Goal: Information Seeking & Learning: Learn about a topic

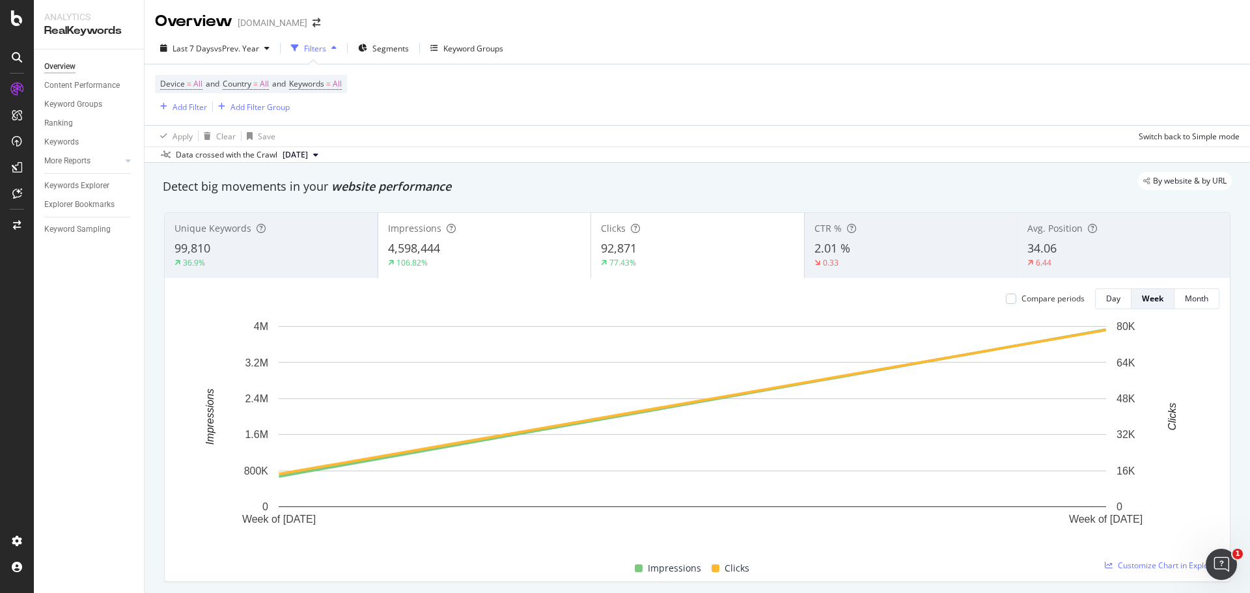
scroll to position [130, 0]
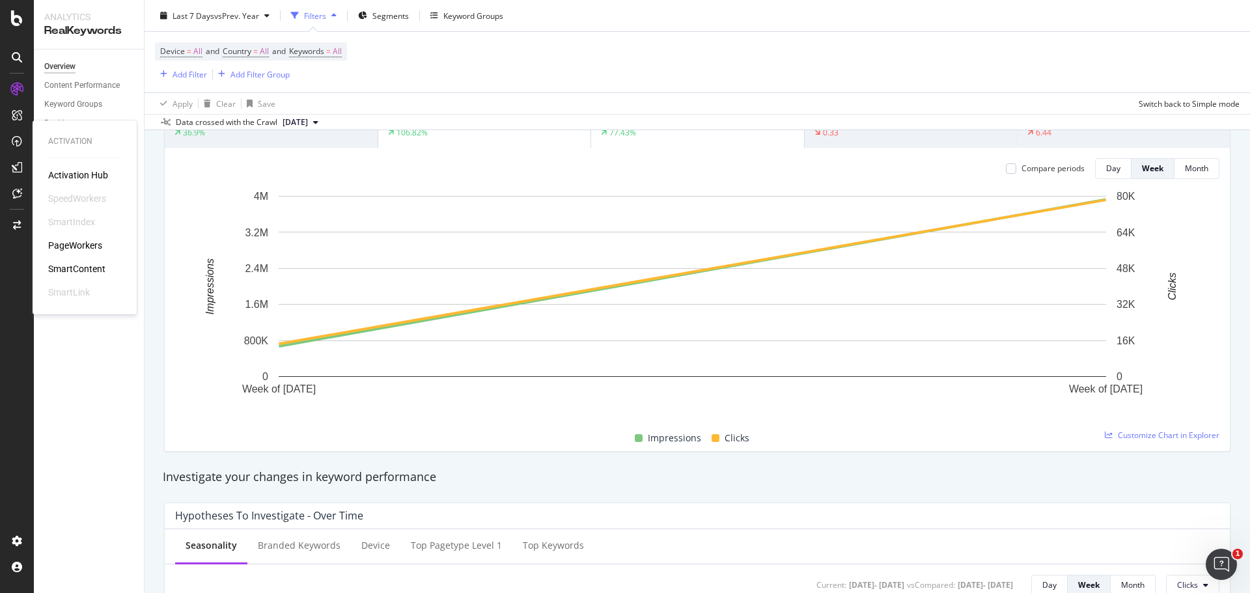
drag, startPoint x: 72, startPoint y: 247, endPoint x: 74, endPoint y: 189, distance: 58.6
click at [74, 189] on div "Activation Hub SpeedWorkers SmartIndex PageWorkers SmartContent SmartLink" at bounding box center [84, 234] width 73 height 130
click at [68, 242] on div "PageWorkers" at bounding box center [75, 245] width 54 height 13
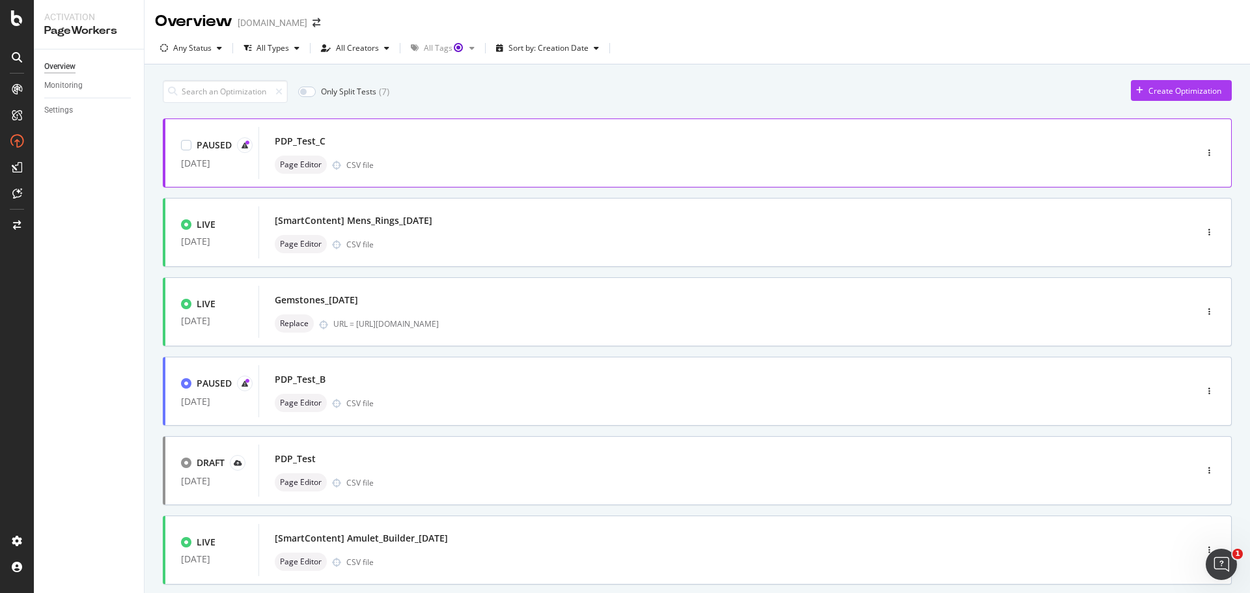
click at [568, 146] on div "PDP_Test_C" at bounding box center [708, 141] width 866 height 18
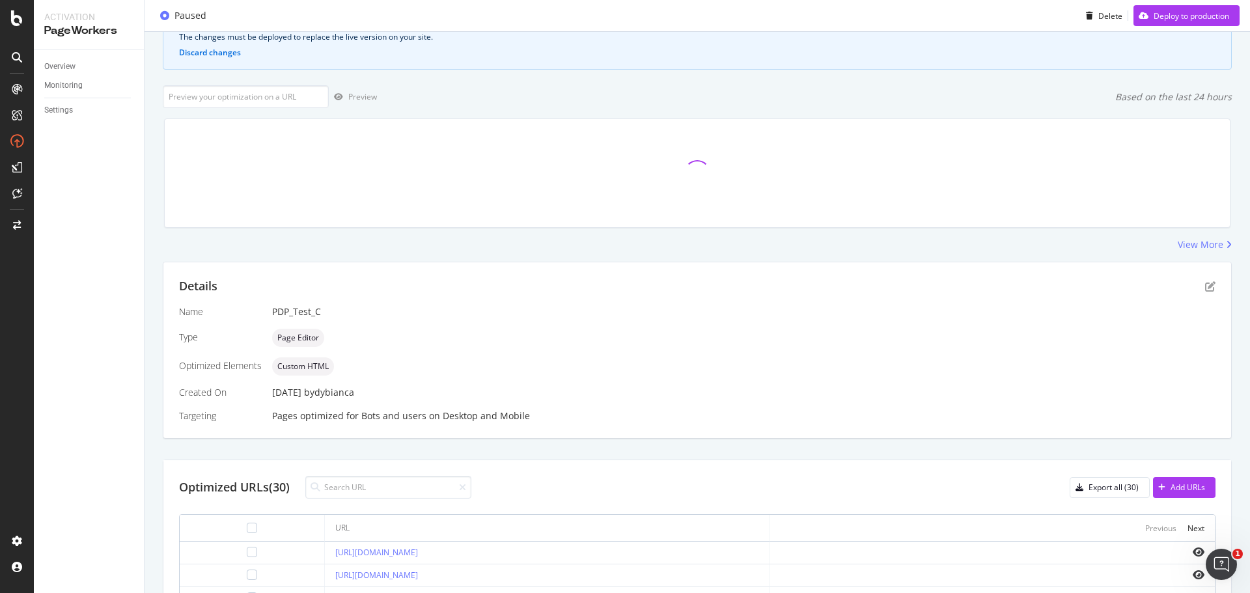
scroll to position [212, 0]
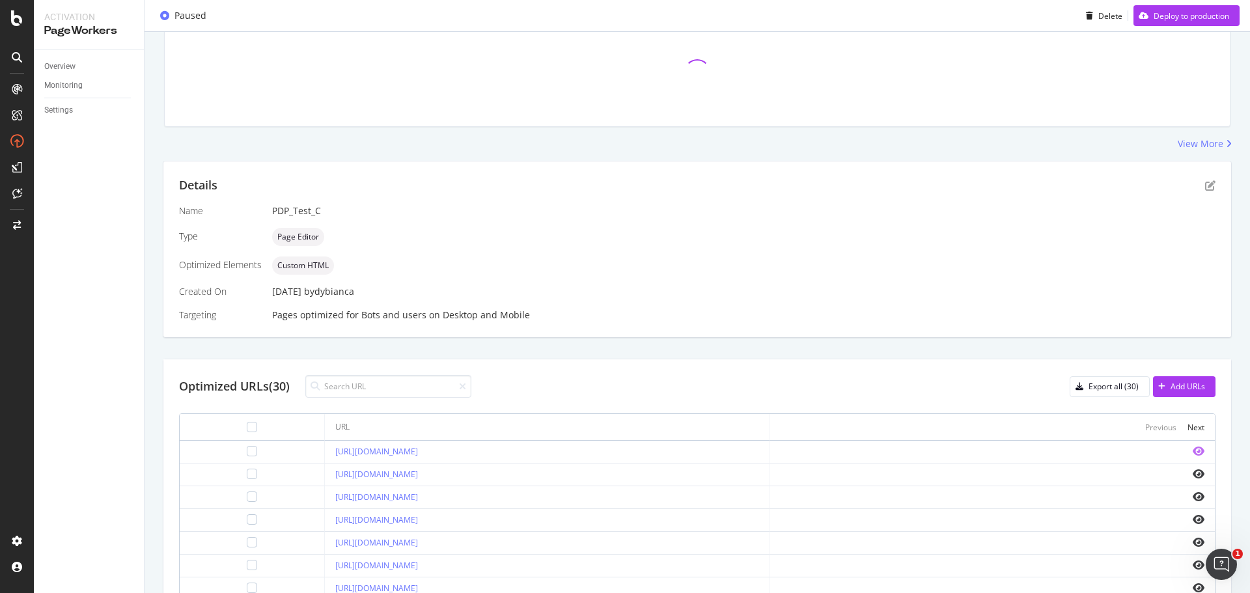
click at [1193, 454] on icon "eye" at bounding box center [1199, 451] width 12 height 10
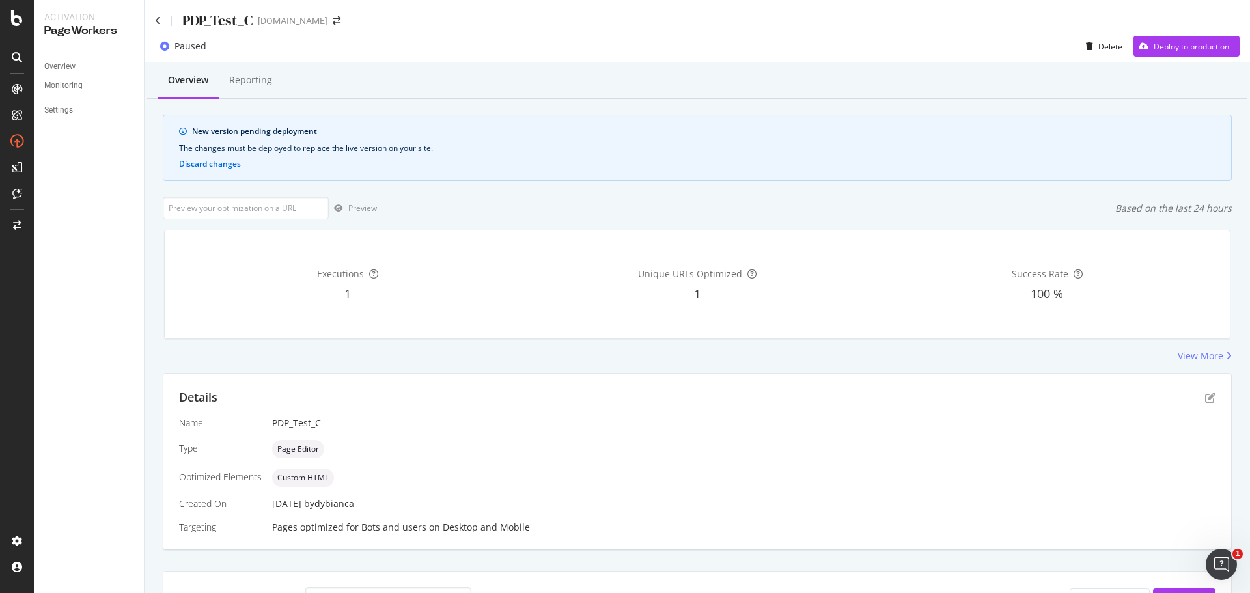
scroll to position [65, 0]
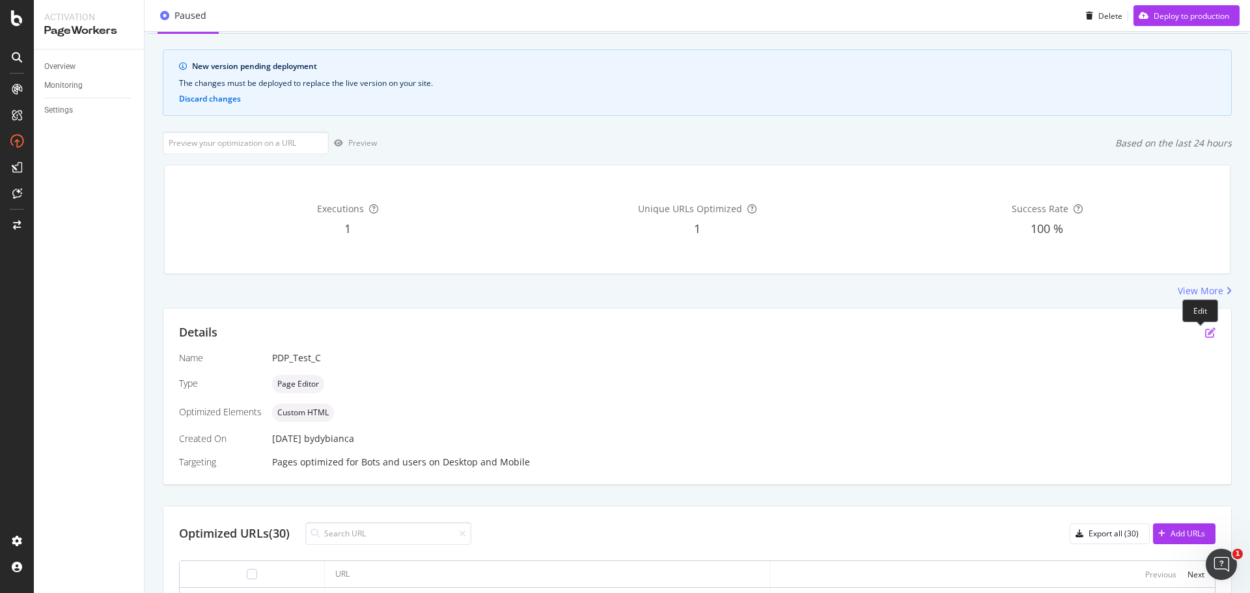
click at [1205, 331] on icon "pen-to-square" at bounding box center [1210, 332] width 10 height 10
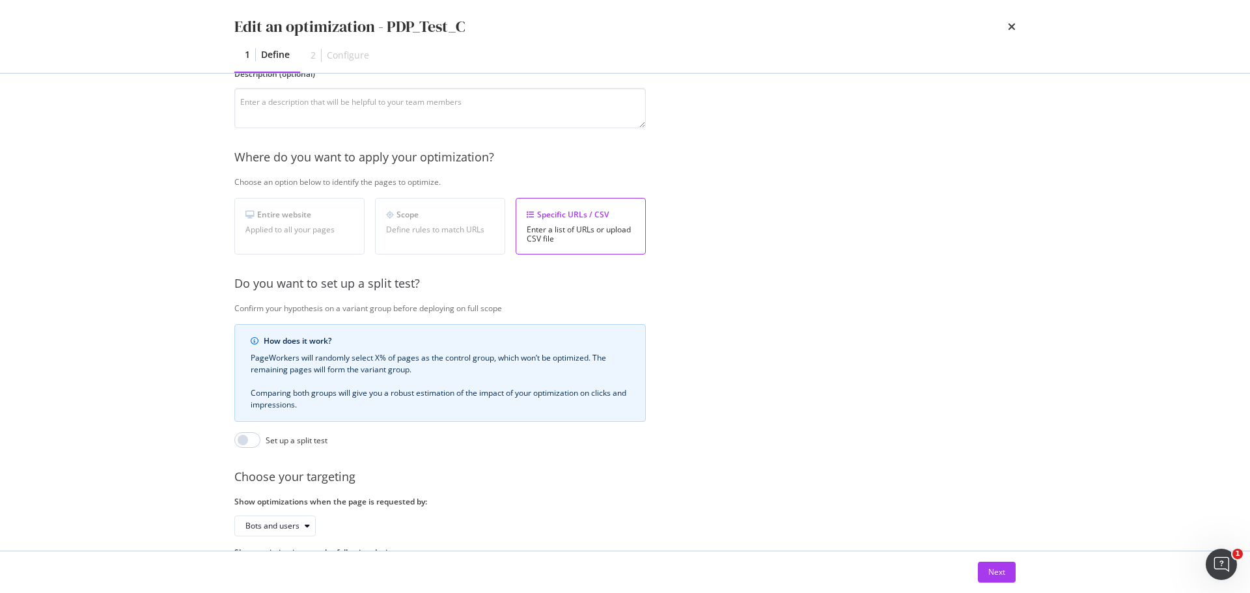
scroll to position [195, 0]
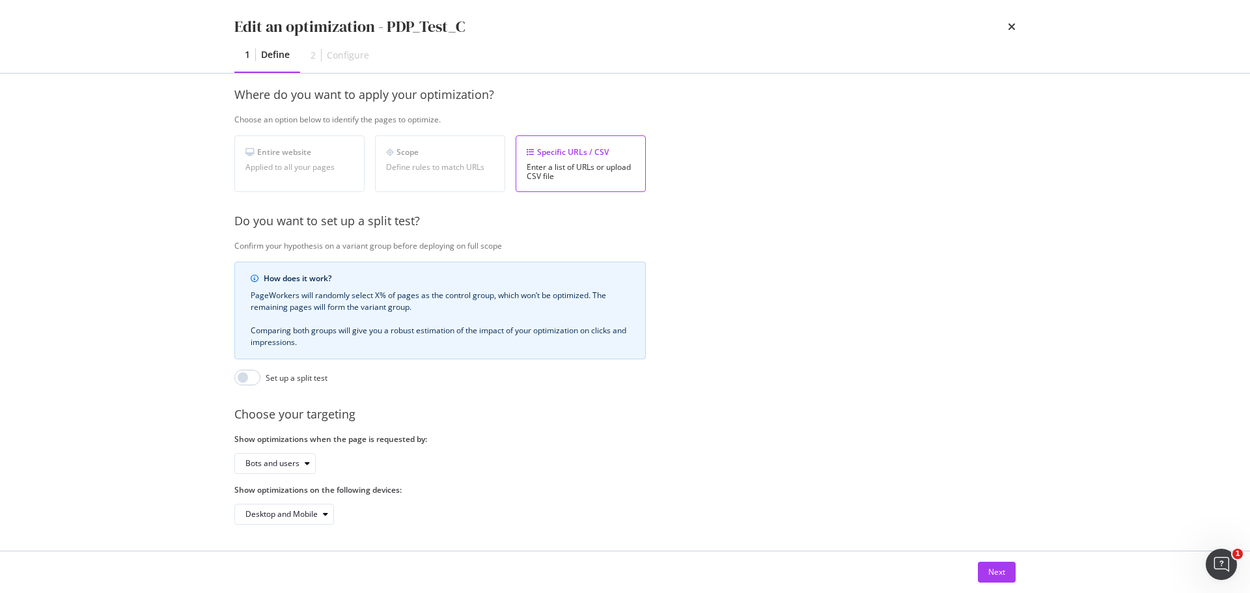
click at [379, 173] on div "Scope Define rules to match URLs" at bounding box center [440, 163] width 130 height 57
click at [1001, 575] on div "Next" at bounding box center [996, 571] width 17 height 11
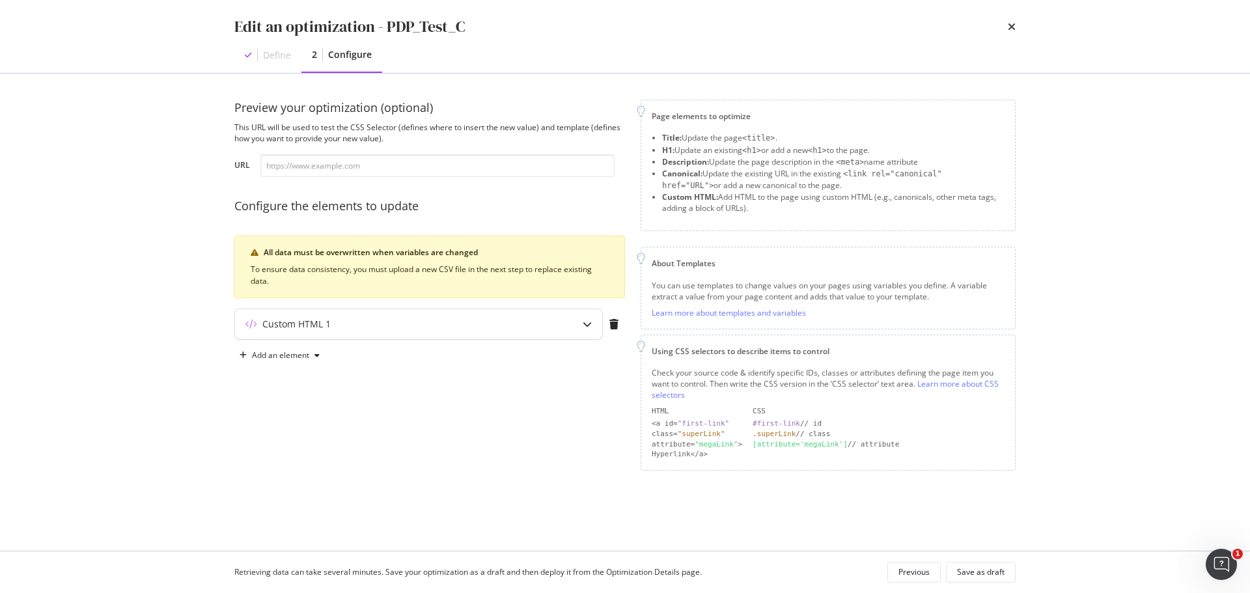
click at [380, 321] on div "Custom HTML 1" at bounding box center [393, 324] width 316 height 13
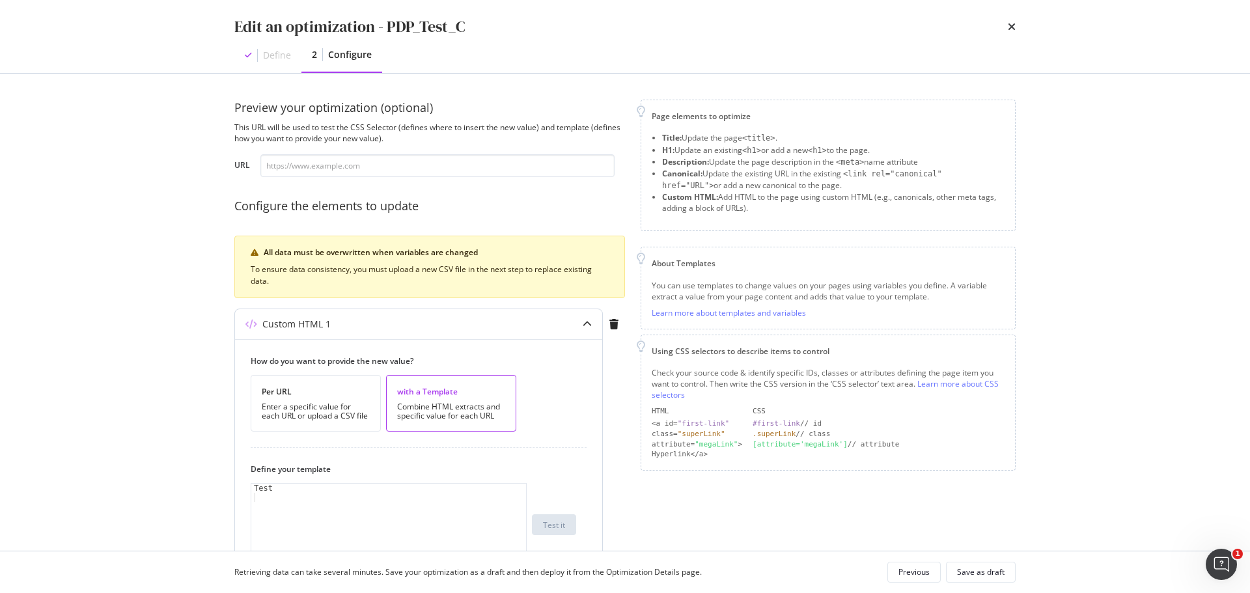
scroll to position [130, 0]
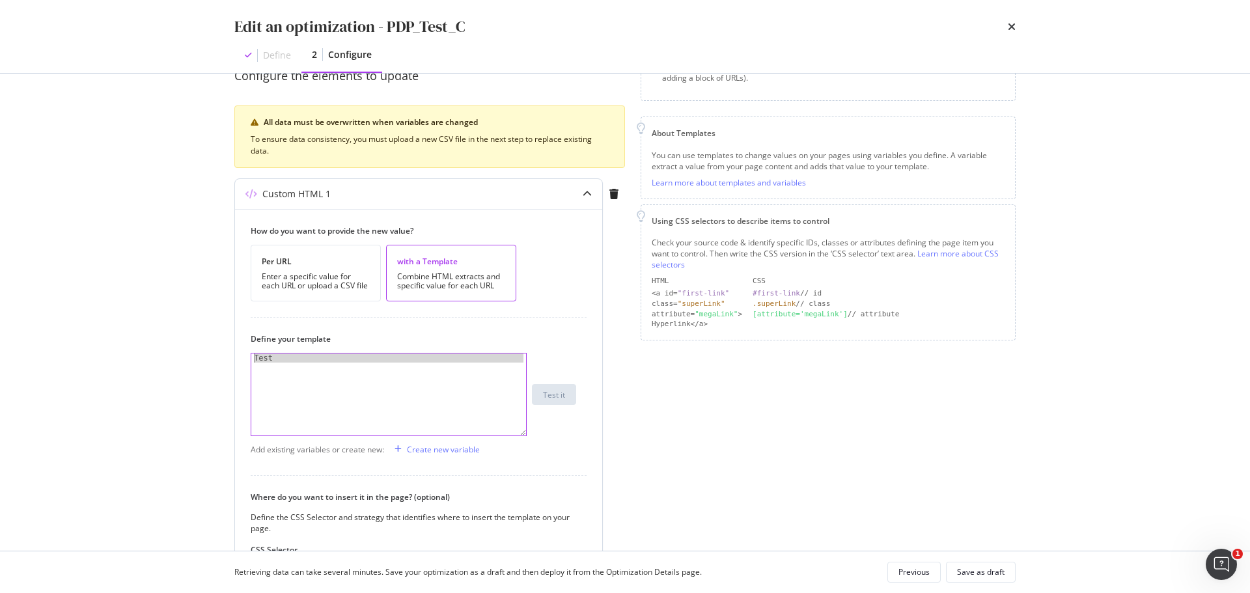
drag, startPoint x: 312, startPoint y: 363, endPoint x: 245, endPoint y: 352, distance: 67.9
click at [245, 352] on div "How do you want to provide the new value? Per URL Enter a specific value for ea…" at bounding box center [418, 448] width 367 height 478
type textarea "Test"
click at [280, 370] on div "Test" at bounding box center [388, 394] width 275 height 82
type textarea "T"
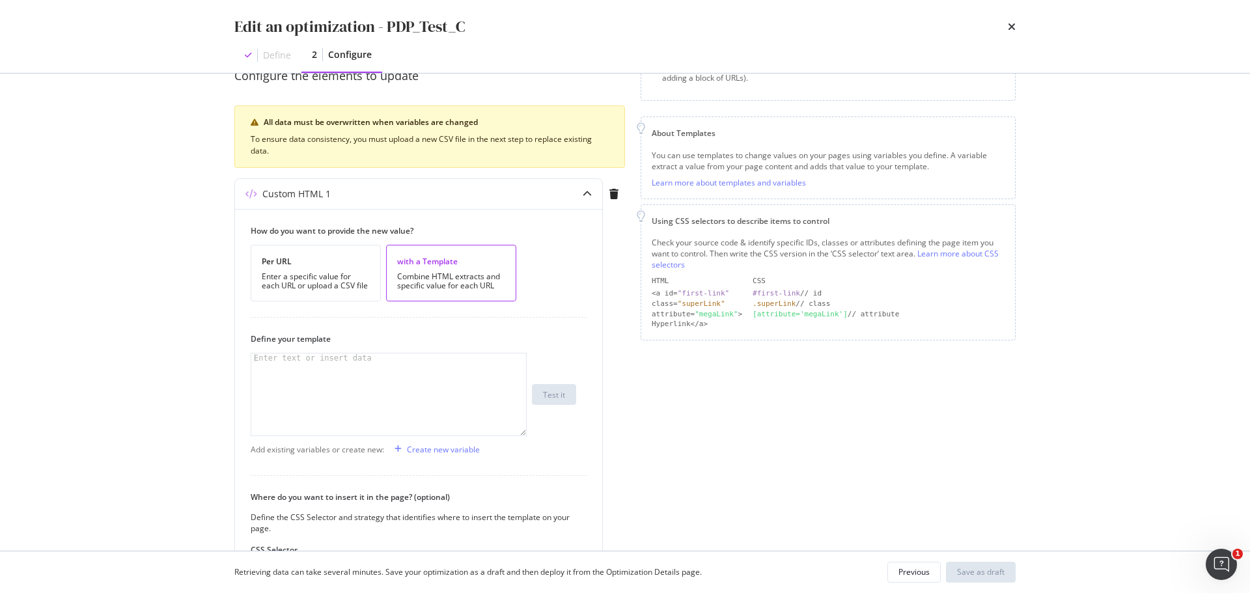
click at [683, 393] on div "Page elements to optimize Title: Update the page <title> . H1: Update an existi…" at bounding box center [828, 341] width 375 height 744
click at [409, 381] on div "modal" at bounding box center [388, 403] width 275 height 100
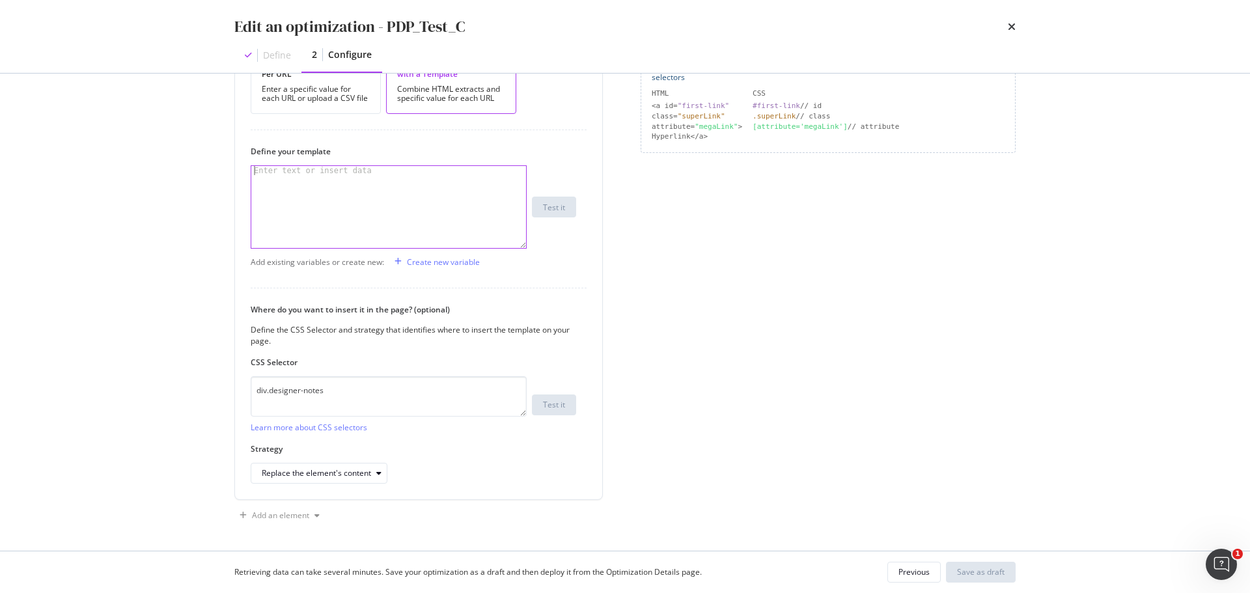
scroll to position [319, 0]
click at [350, 398] on textarea "div.designer-notes" at bounding box center [389, 395] width 276 height 40
click at [313, 407] on textarea "div.designer-notes" at bounding box center [389, 395] width 276 height 40
click at [338, 396] on textarea "div.designer-notes" at bounding box center [389, 395] width 276 height 40
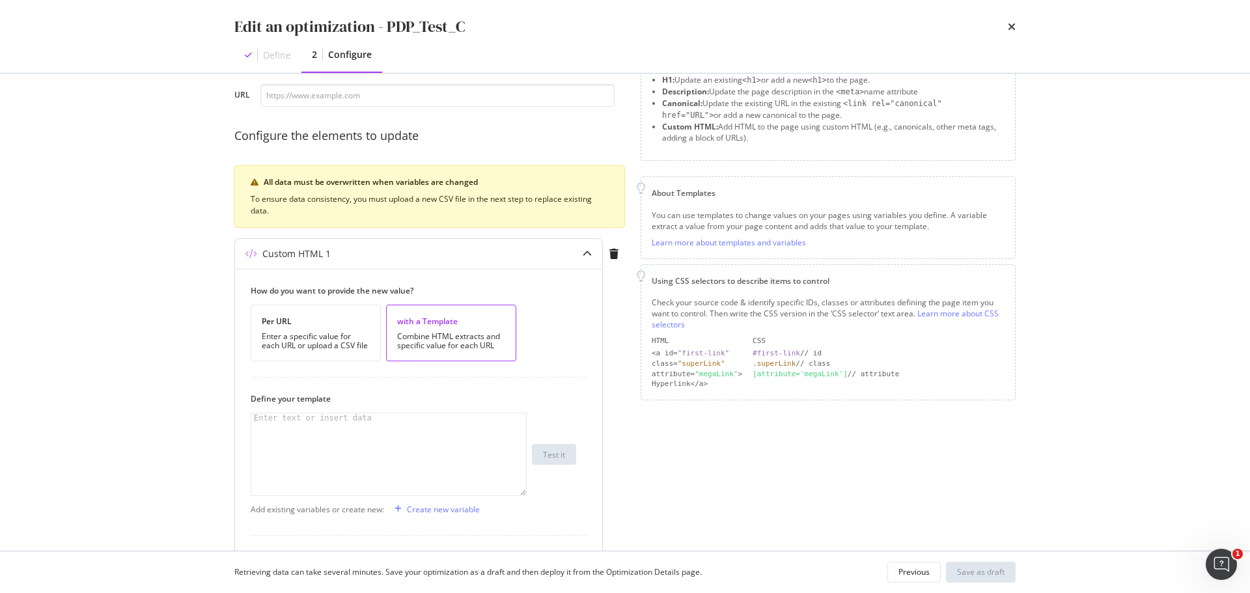
scroll to position [59, 0]
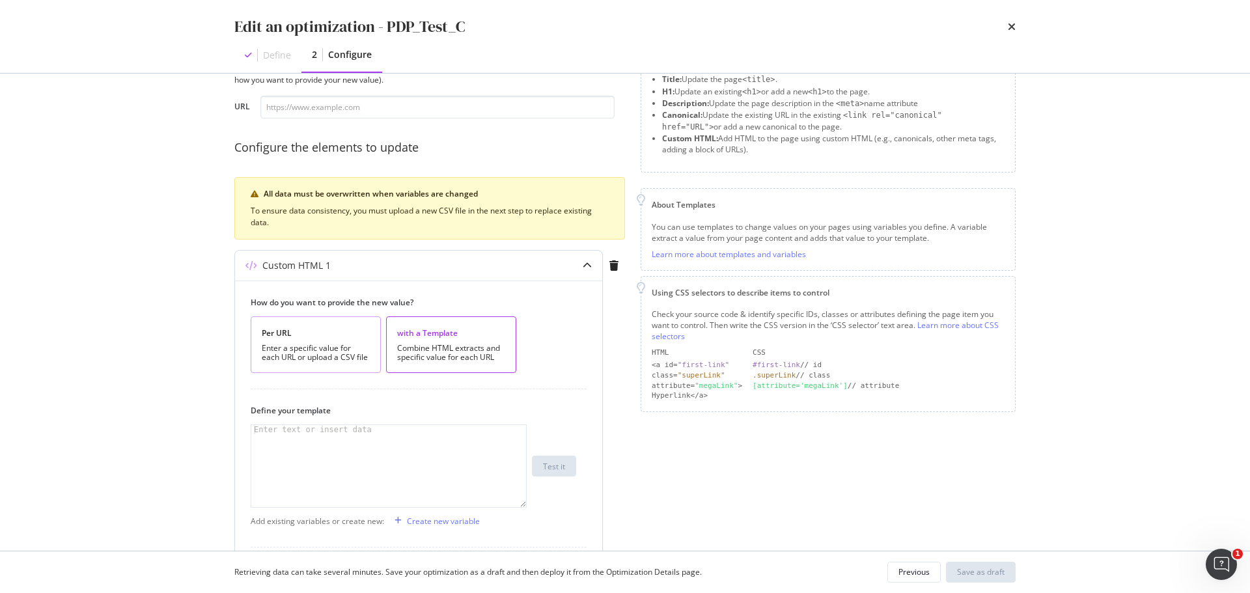
click at [363, 353] on div "Enter a specific value for each URL or upload a CSV file" at bounding box center [316, 353] width 108 height 18
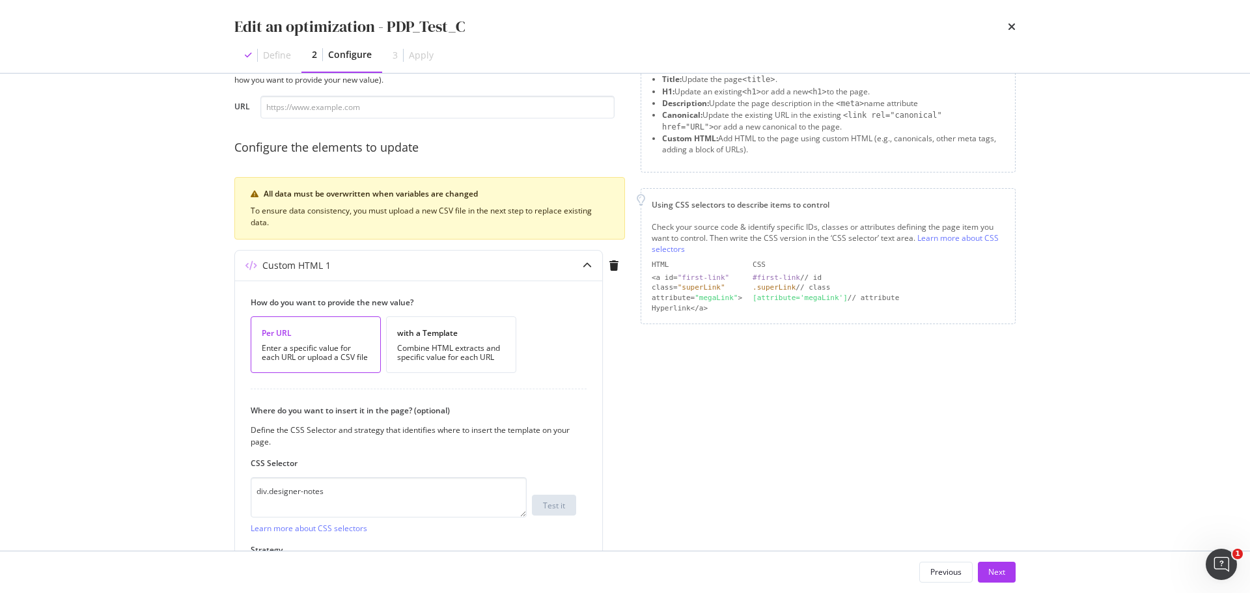
click at [799, 436] on div "Page elements to optimize Title: Update the page <title> . H1: Update an existi…" at bounding box center [828, 334] width 375 height 586
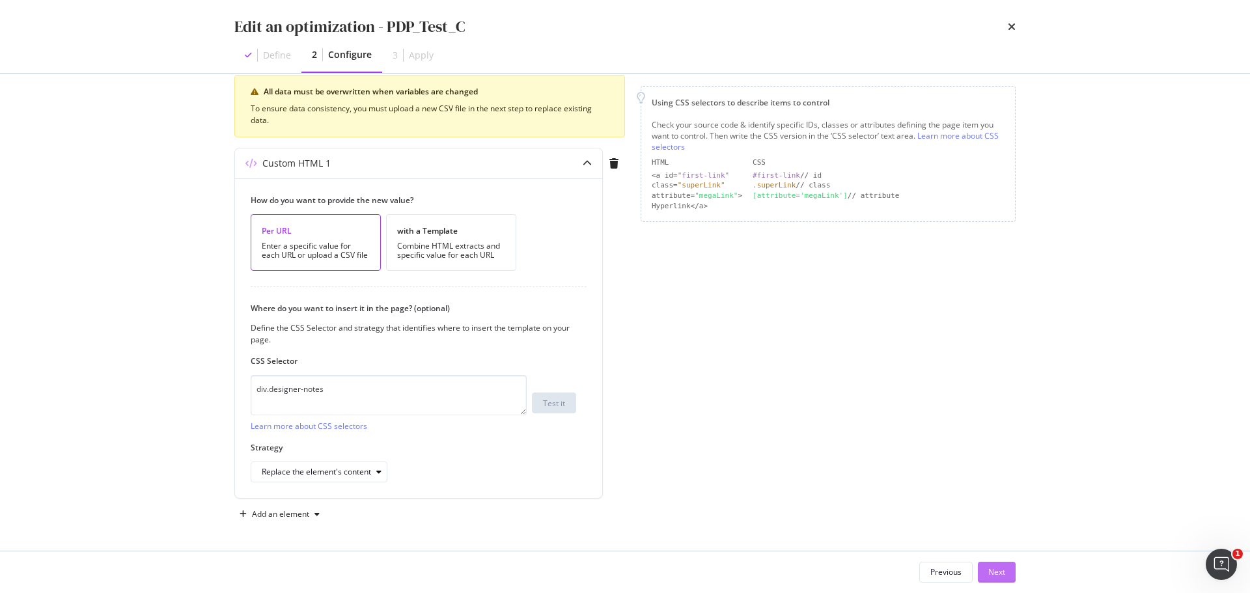
click at [1004, 562] on div "Next" at bounding box center [996, 572] width 17 height 20
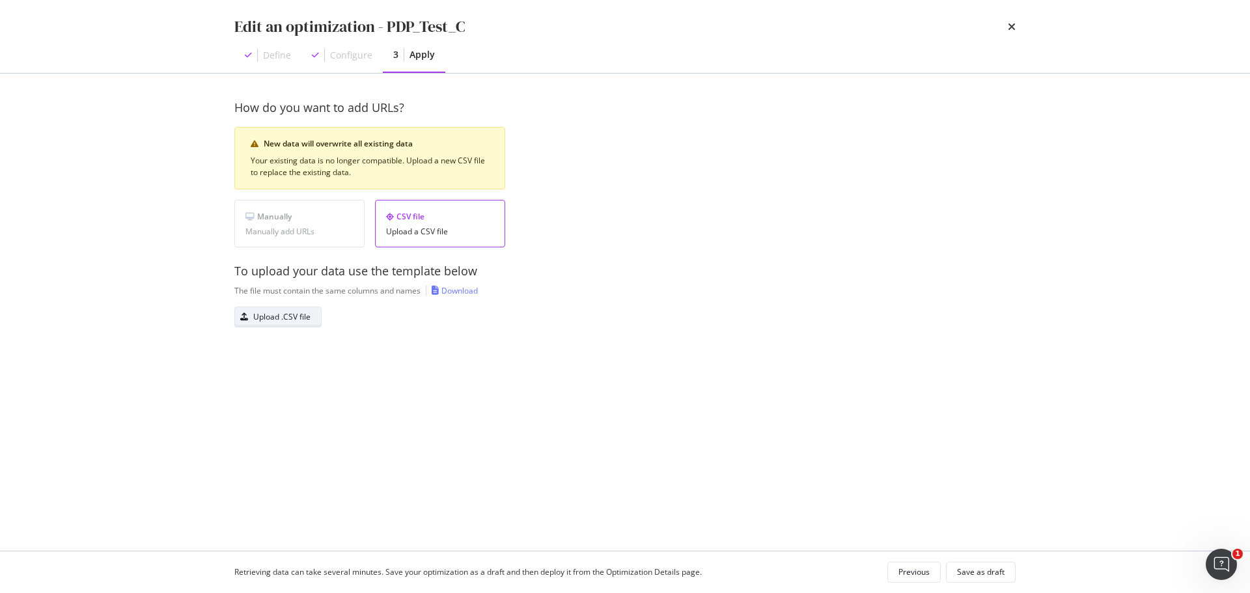
click at [310, 320] on div "Upload .CSV file" at bounding box center [281, 316] width 57 height 11
click at [989, 570] on div "Save as draft" at bounding box center [981, 571] width 48 height 11
click at [1007, 572] on button "Save as draft" at bounding box center [981, 572] width 70 height 21
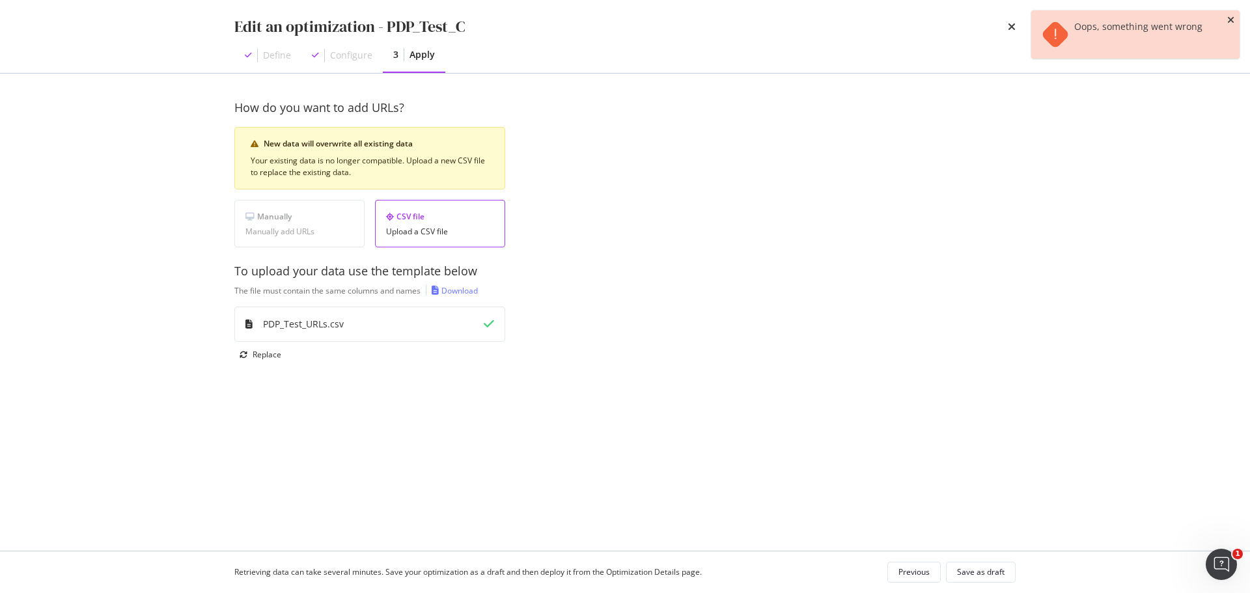
click at [1228, 18] on icon "close toast" at bounding box center [1230, 20] width 7 height 9
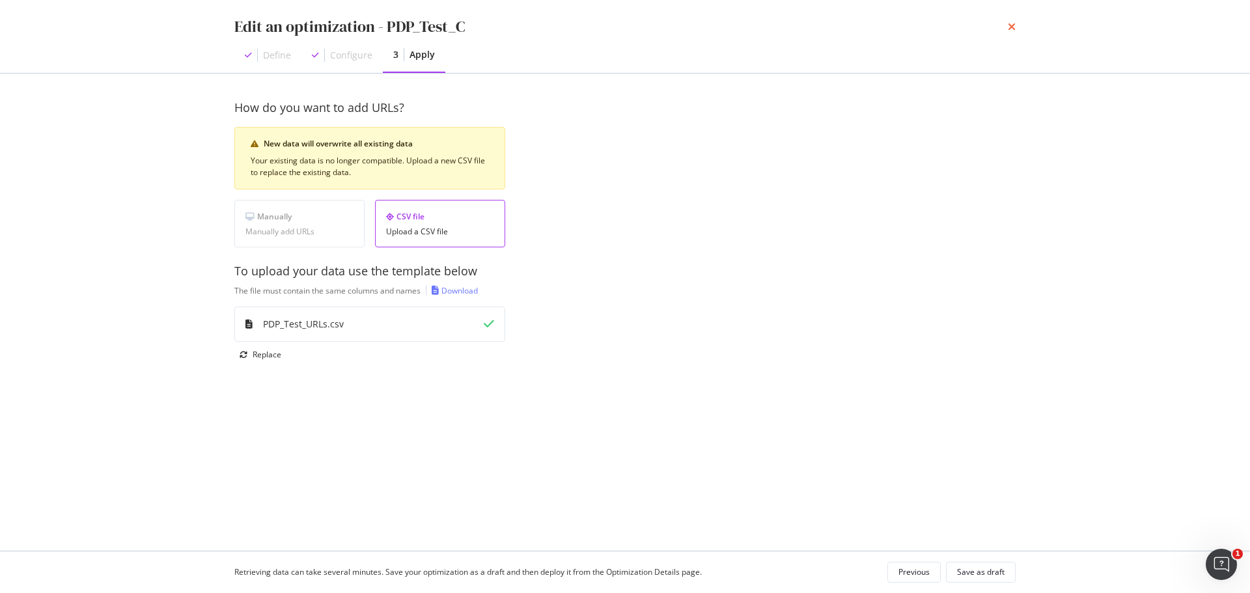
click at [1010, 31] on icon "times" at bounding box center [1012, 26] width 8 height 10
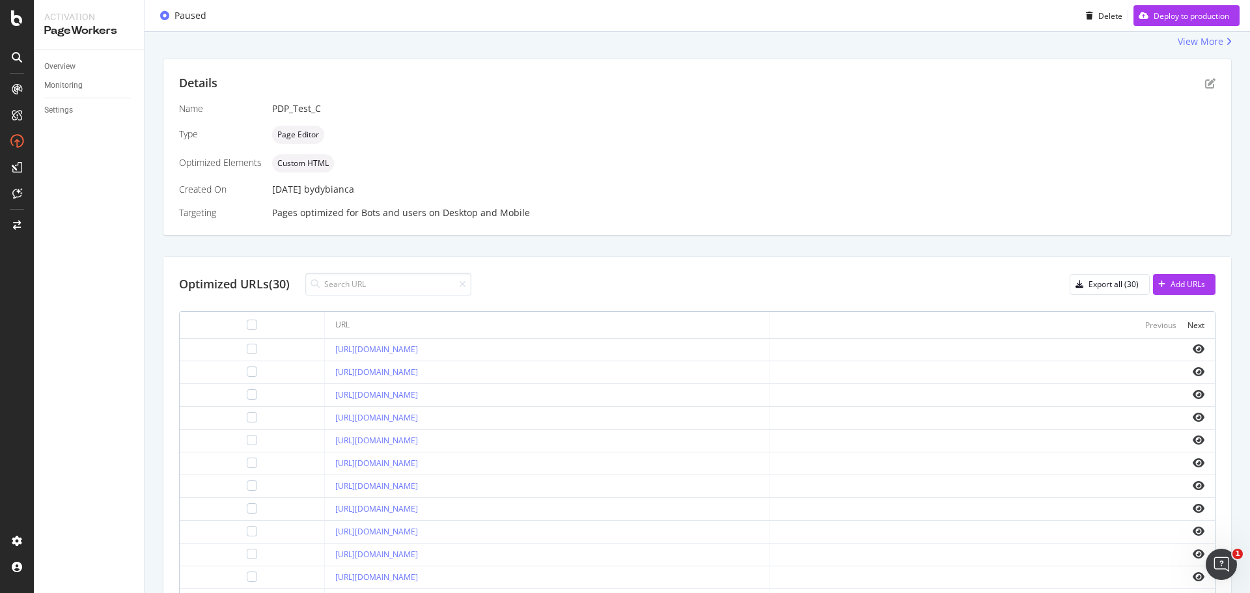
scroll to position [391, 0]
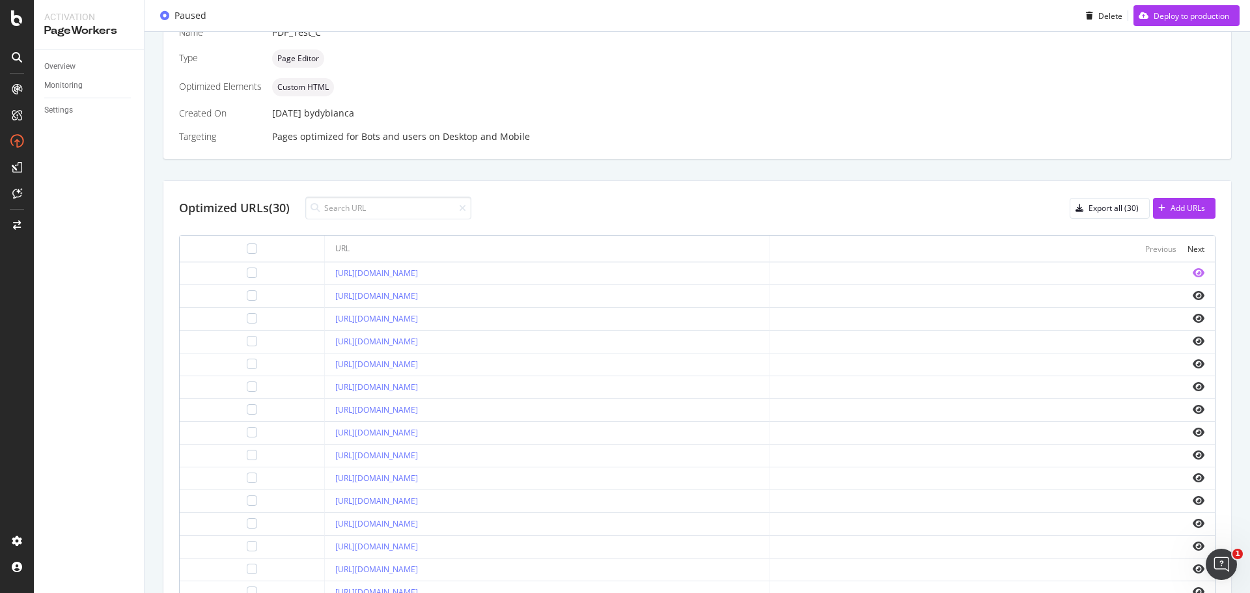
click at [1193, 271] on icon "eye" at bounding box center [1199, 273] width 12 height 10
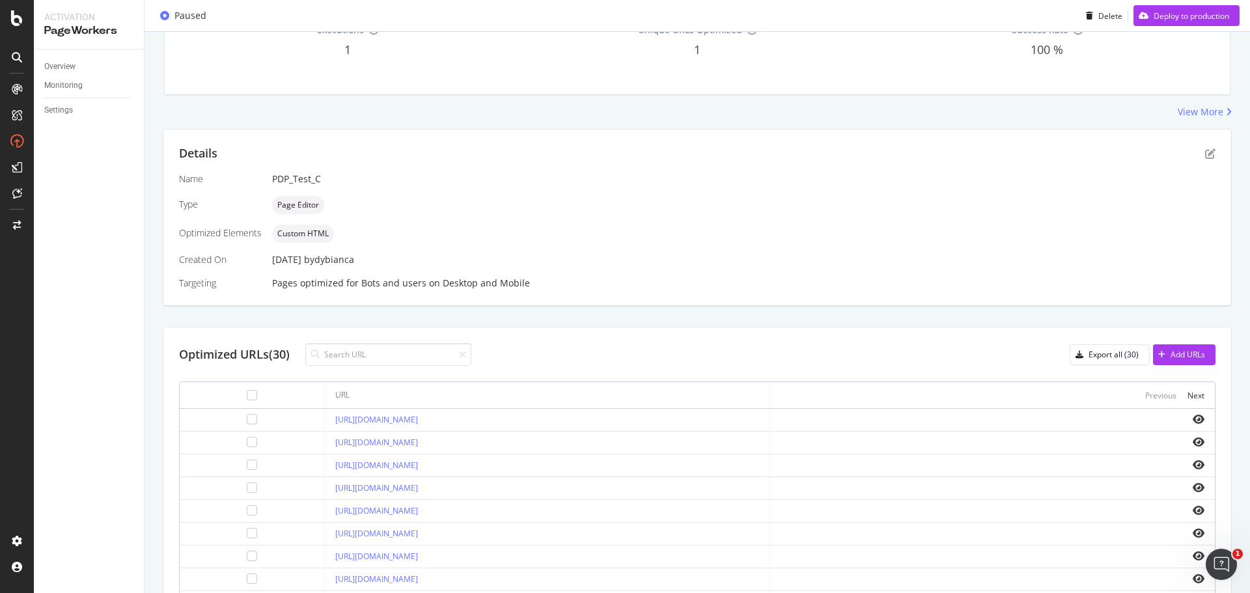
scroll to position [195, 0]
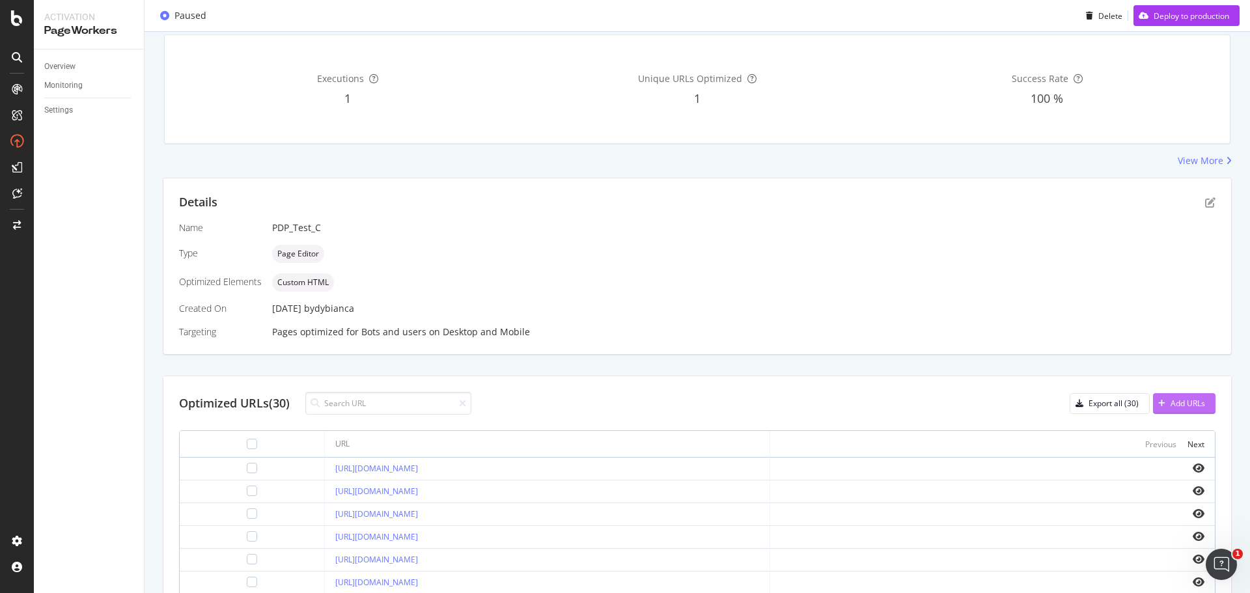
click at [1195, 401] on button "Add URLs" at bounding box center [1184, 403] width 62 height 21
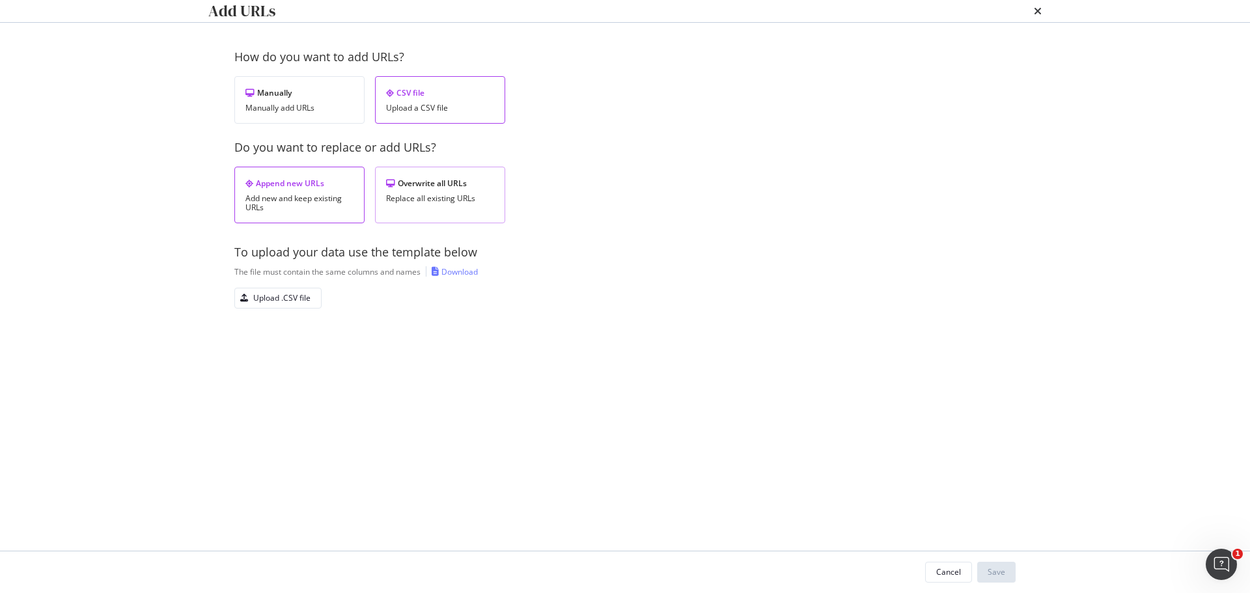
click at [450, 203] on div "Replace all existing URLs" at bounding box center [440, 198] width 108 height 9
click at [299, 303] on div "Upload .CSV file" at bounding box center [281, 297] width 57 height 11
click at [1008, 566] on button "Save" at bounding box center [996, 572] width 38 height 21
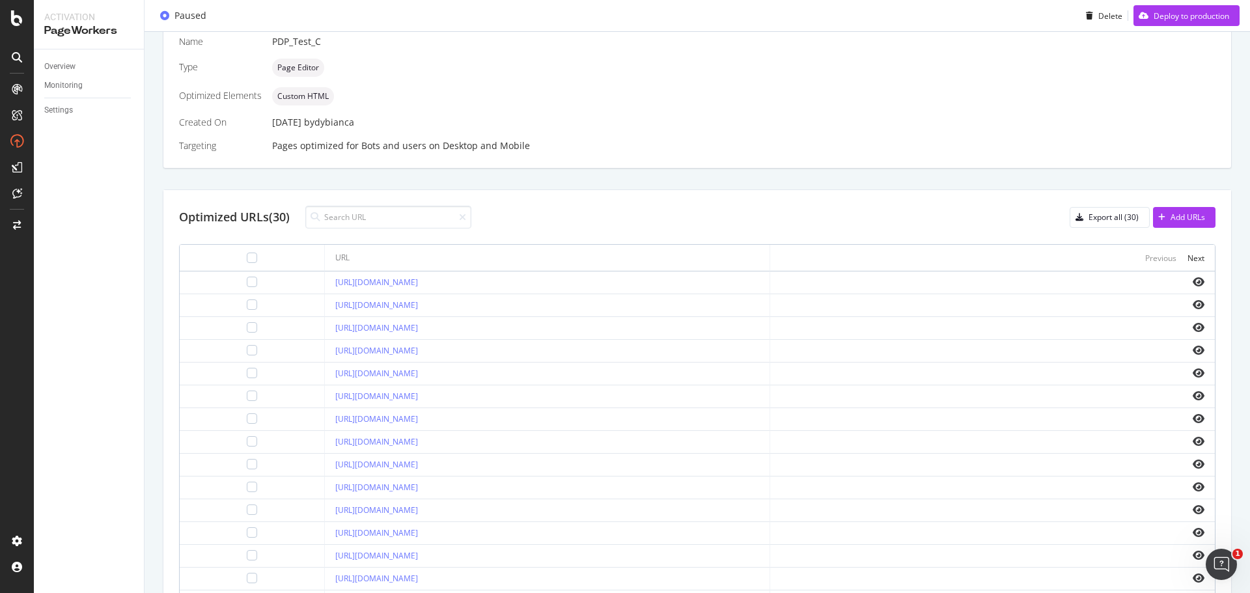
scroll to position [391, 0]
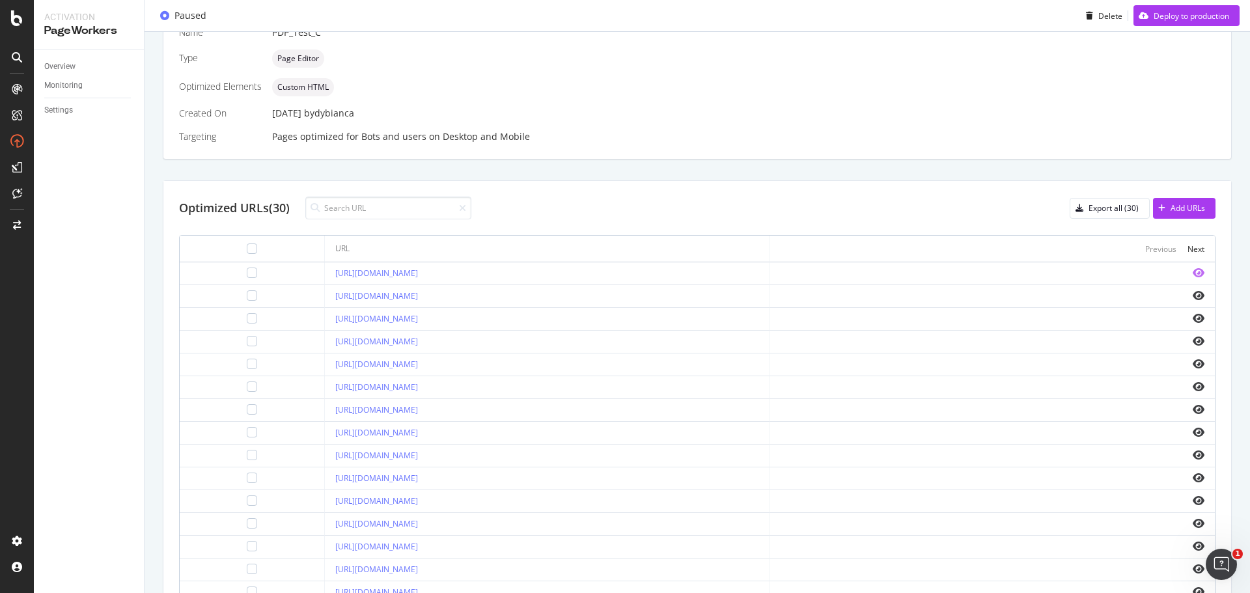
click at [1193, 278] on icon "eye" at bounding box center [1199, 273] width 12 height 10
click at [1193, 296] on icon "eye" at bounding box center [1199, 295] width 12 height 10
click at [1193, 387] on icon "eye" at bounding box center [1199, 386] width 12 height 10
click at [1192, 290] on td at bounding box center [992, 296] width 445 height 23
click at [1193, 293] on icon "eye" at bounding box center [1199, 295] width 12 height 10
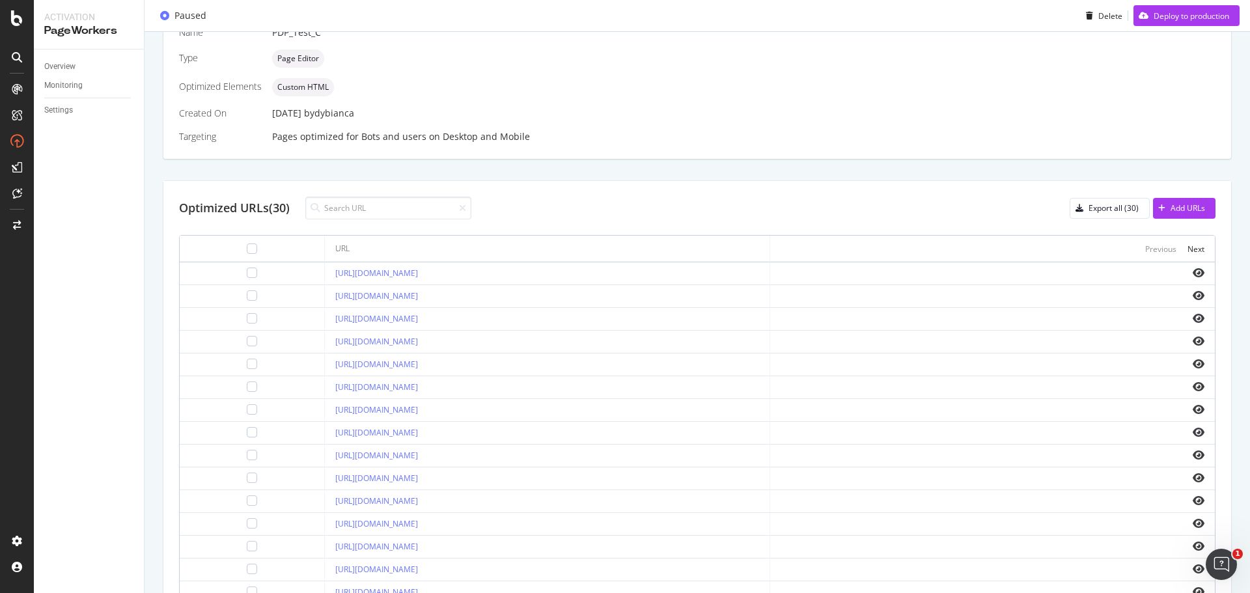
click at [808, 166] on div "Details Name PDP_Test_C Type Page Editor Optimized Elements Custom HTML Created…" at bounding box center [697, 301] width 1069 height 639
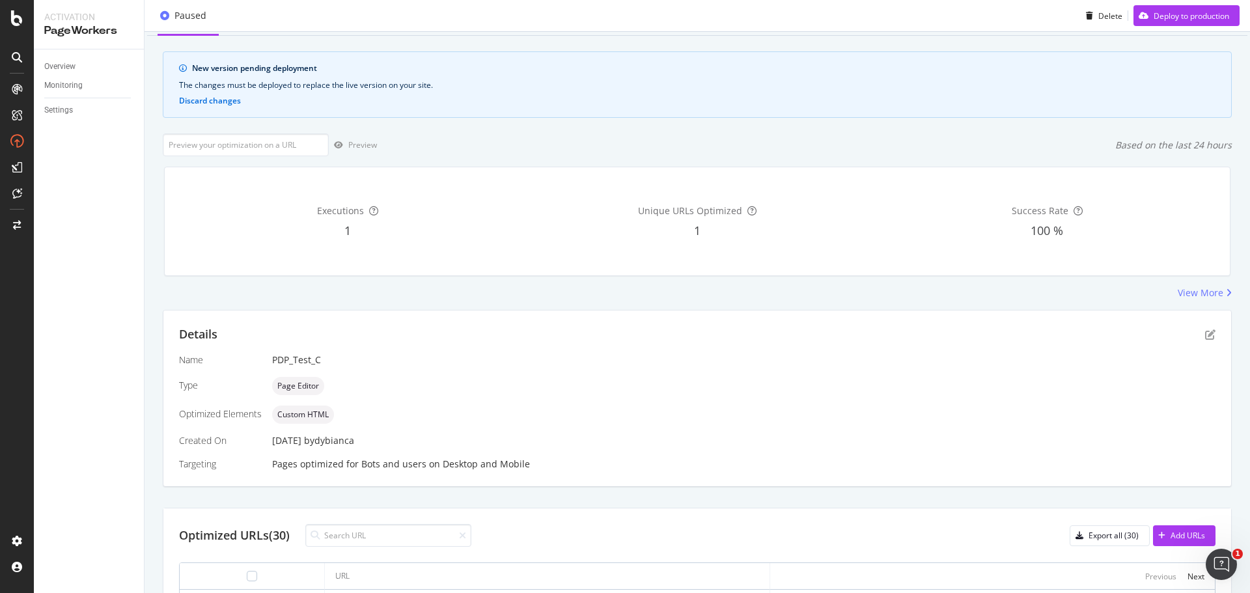
scroll to position [0, 0]
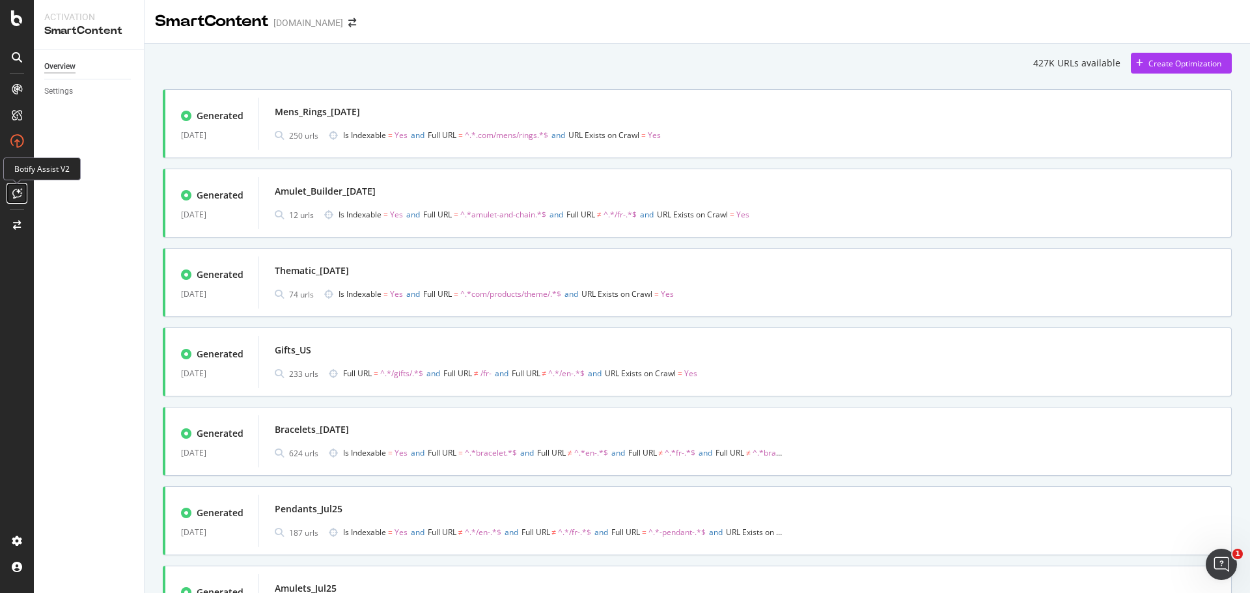
click at [17, 189] on icon at bounding box center [17, 193] width 10 height 10
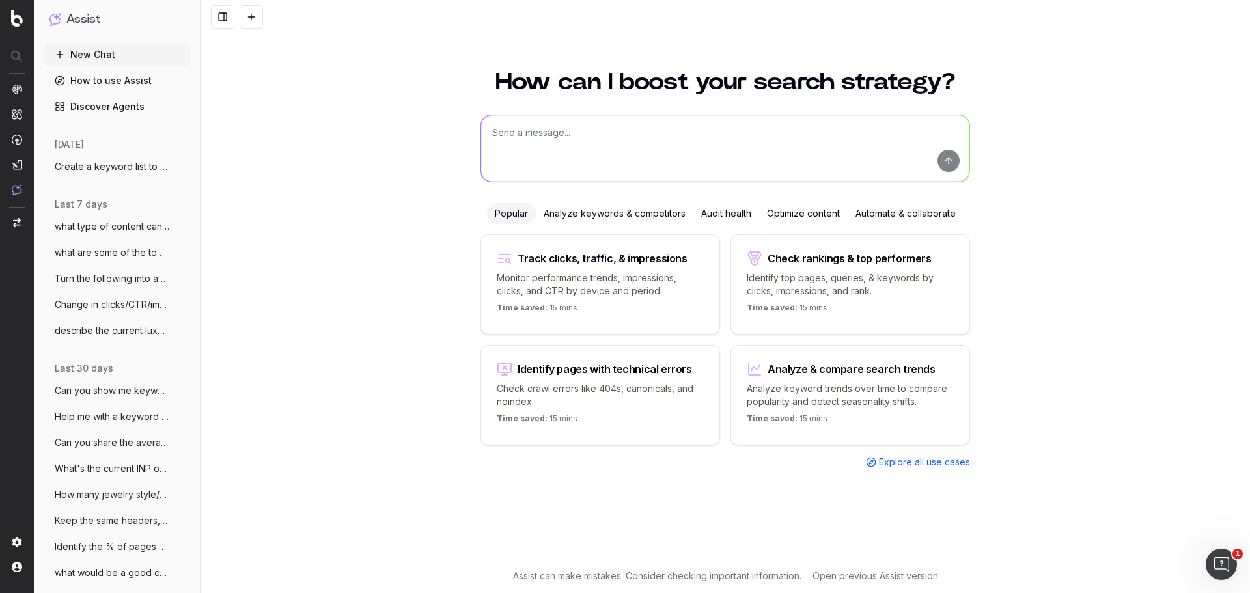
click at [544, 132] on textarea at bounding box center [725, 148] width 488 height 66
paste textarea "SEO Summary Achieved +57% clicks, +102% impressions, and +58% revenue YoY. Key …"
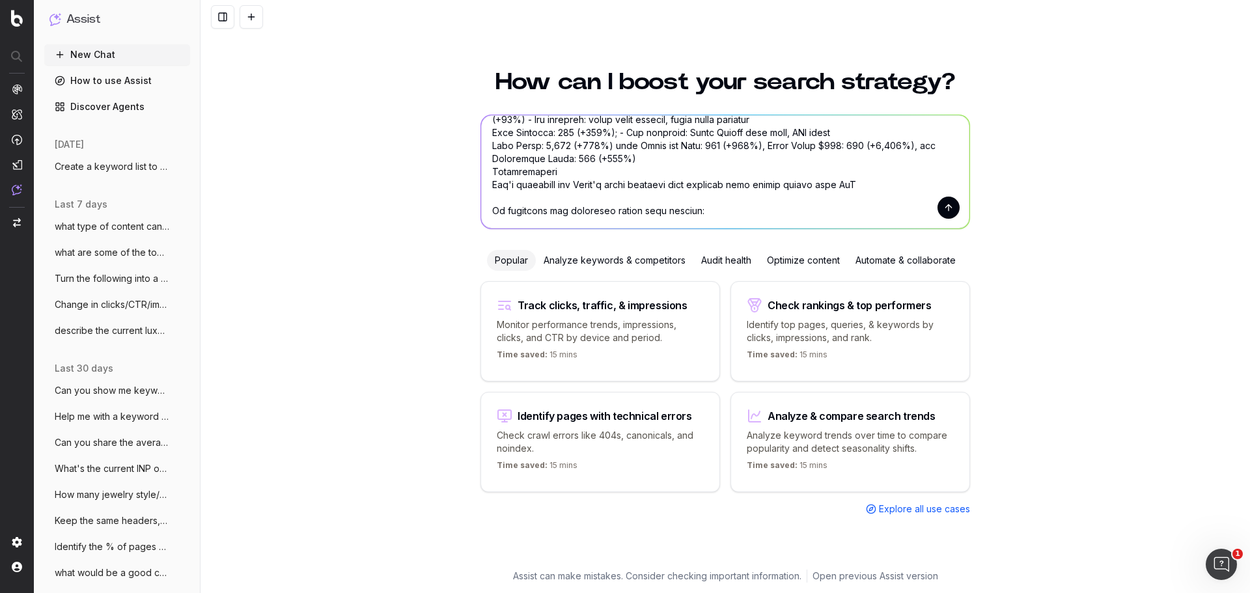
scroll to position [418, 0]
click at [721, 206] on textarea at bounding box center [725, 171] width 488 height 113
paste textarea "Aug 17- Aug 23 SEO Metrics TY LY YoY Comments Total Clicks 92874 52340 77% Davi…"
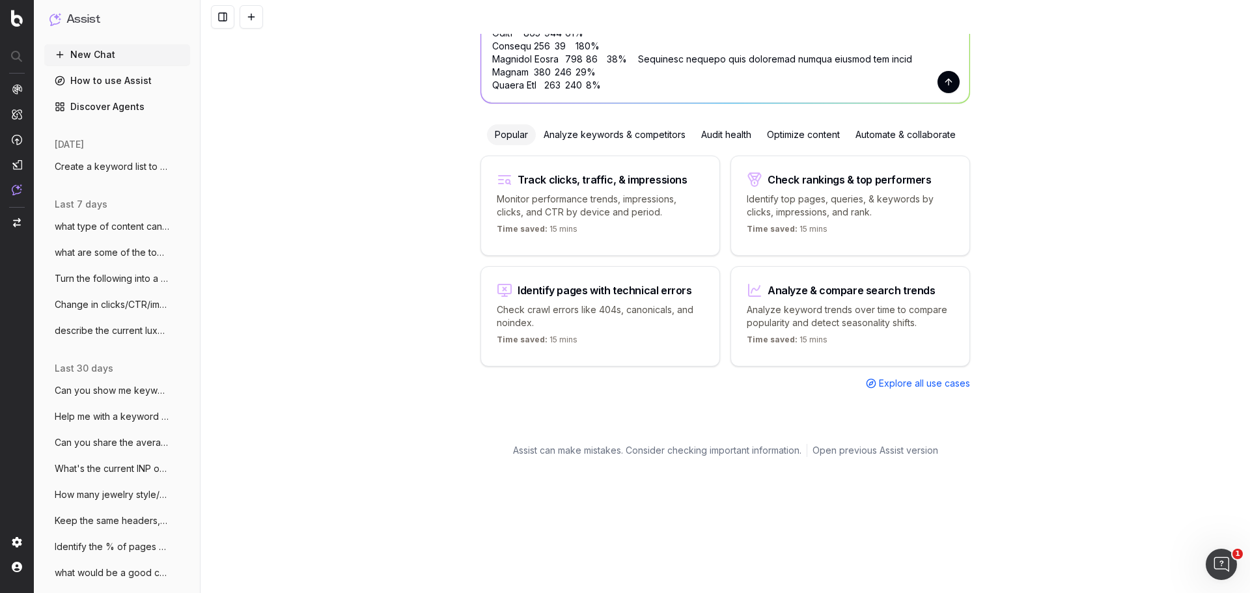
scroll to position [0, 0]
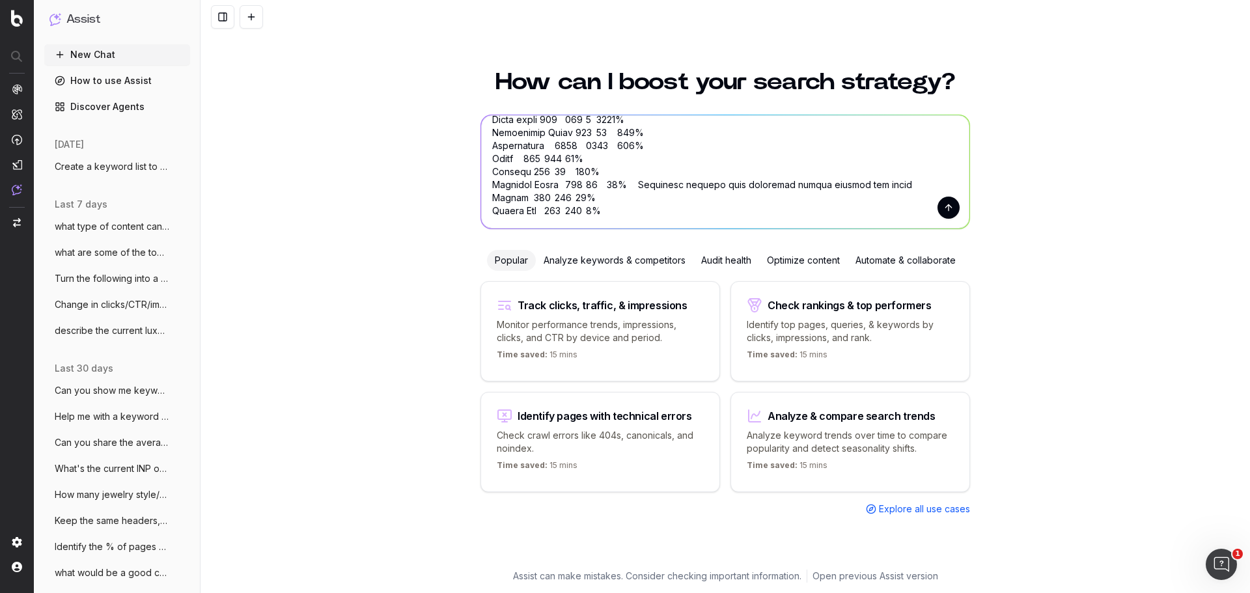
type textarea "Use the following template: SEO Summary Achieved +57% clicks, +102% impressions…"
click at [937, 204] on button "submit" at bounding box center [948, 208] width 22 height 22
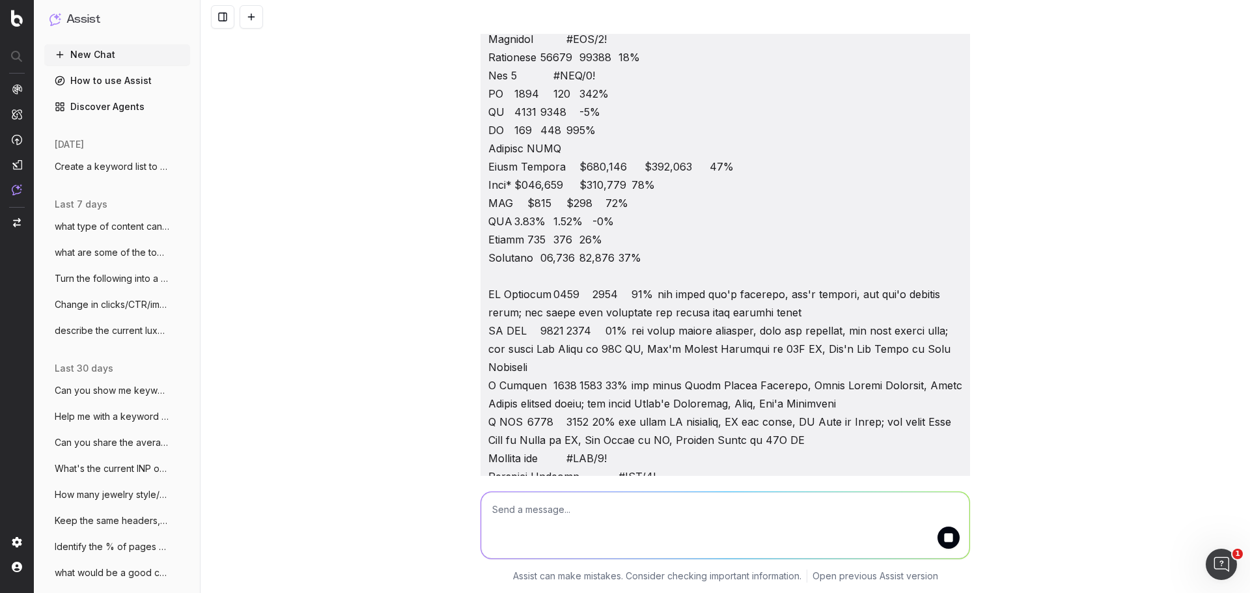
scroll to position [896, 0]
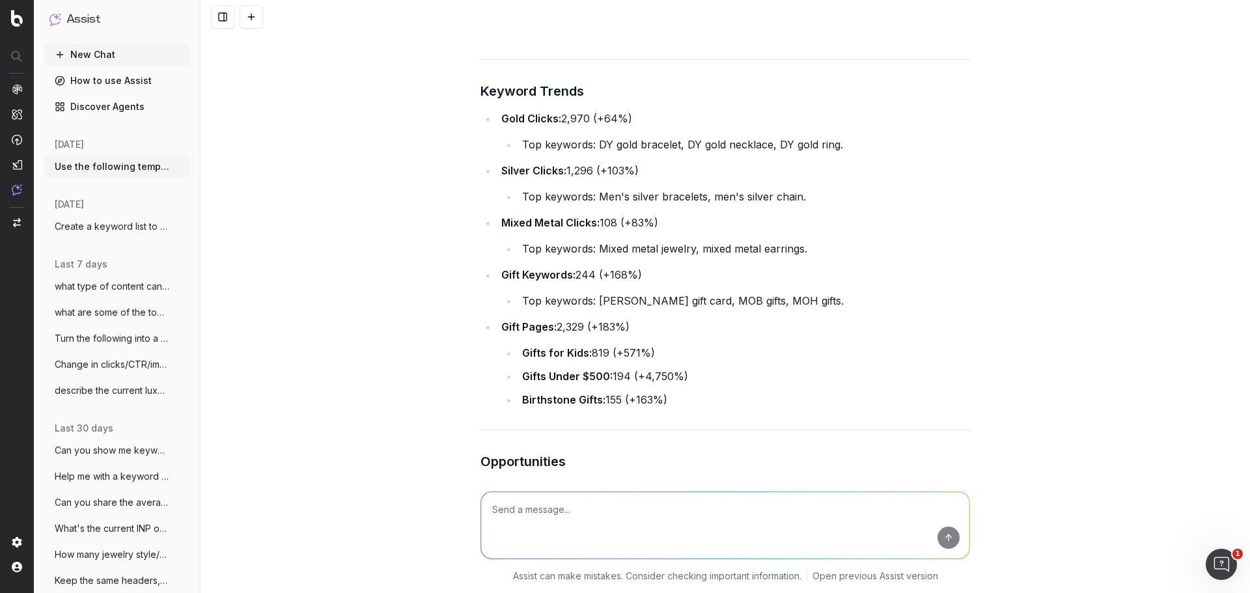
scroll to position [2840, 0]
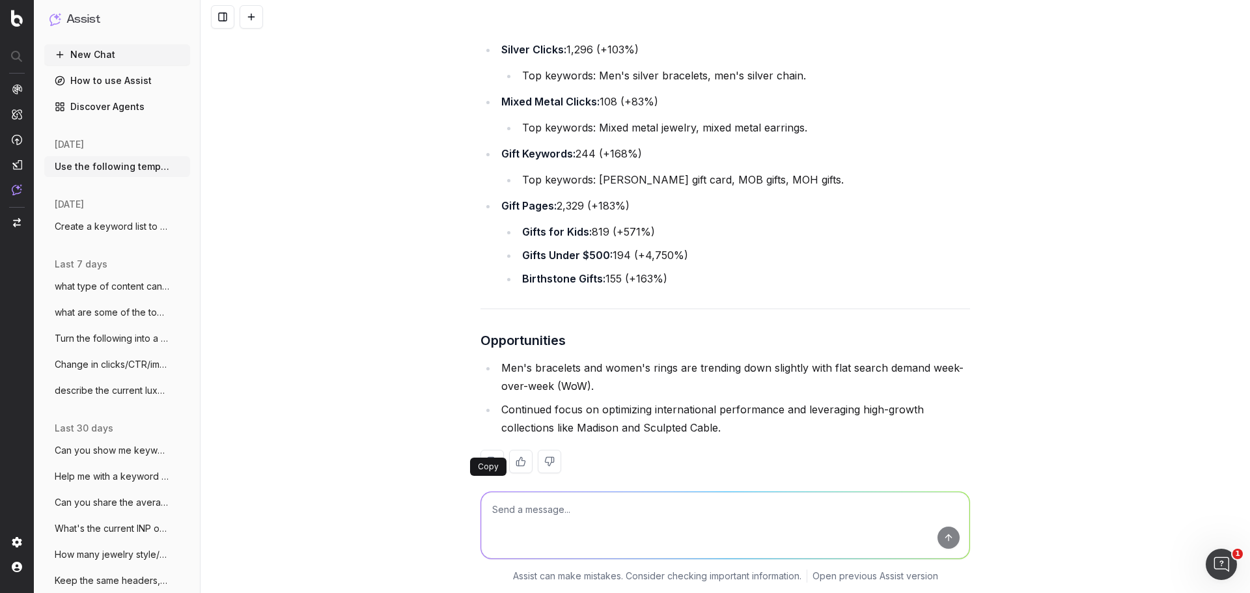
click at [490, 450] on button at bounding box center [491, 461] width 23 height 23
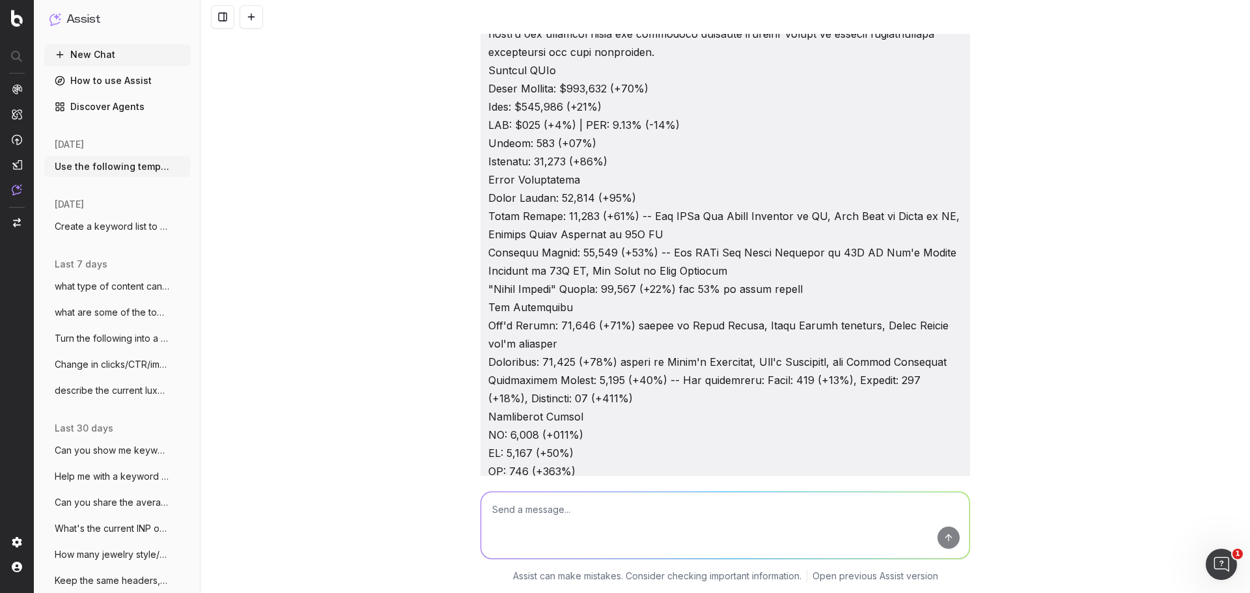
scroll to position [0, 0]
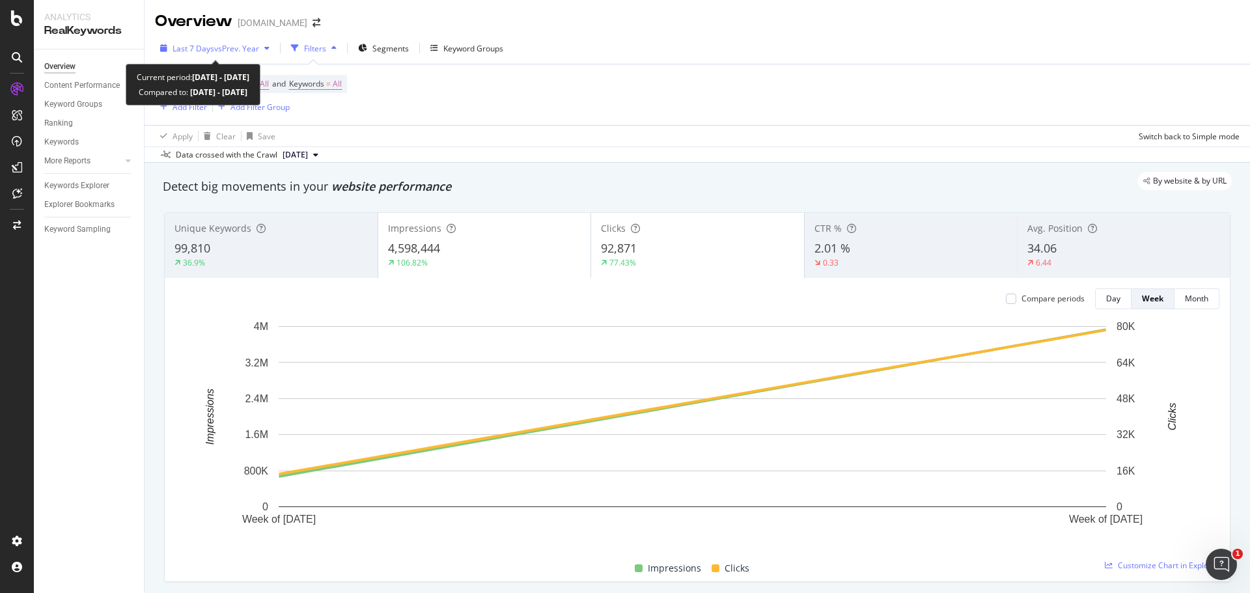
click at [256, 44] on span "vs Prev. Year" at bounding box center [236, 48] width 45 height 11
click at [618, 76] on div "Device = All and Country = All and Keywords = All Add Filter Add Filter Group" at bounding box center [697, 94] width 1084 height 61
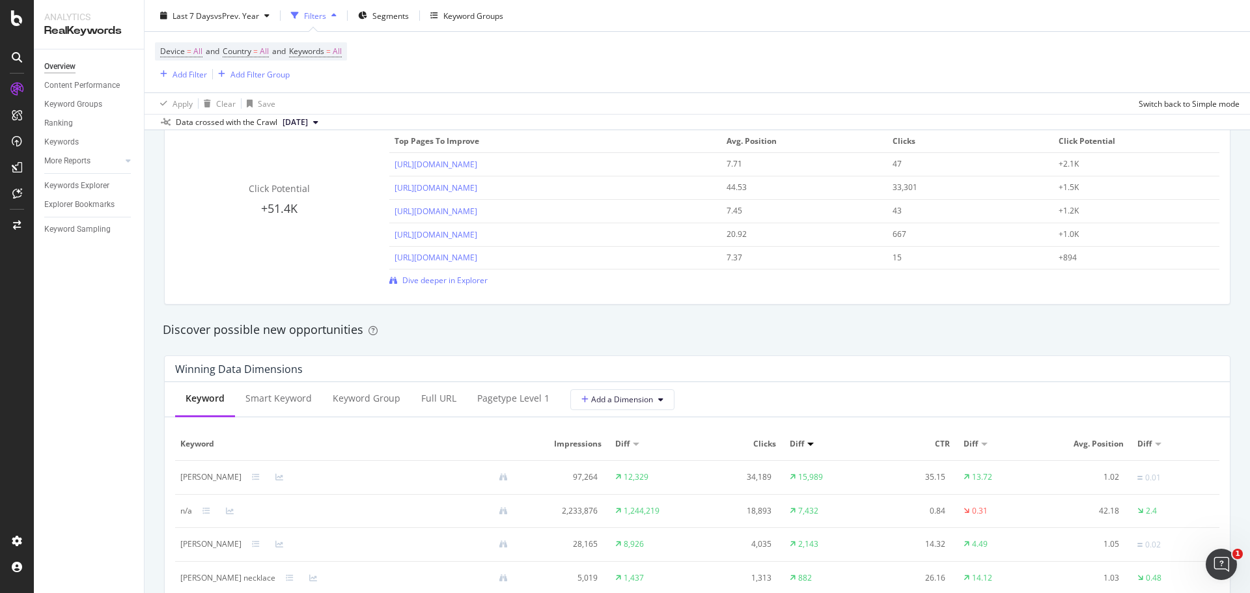
scroll to position [1107, 0]
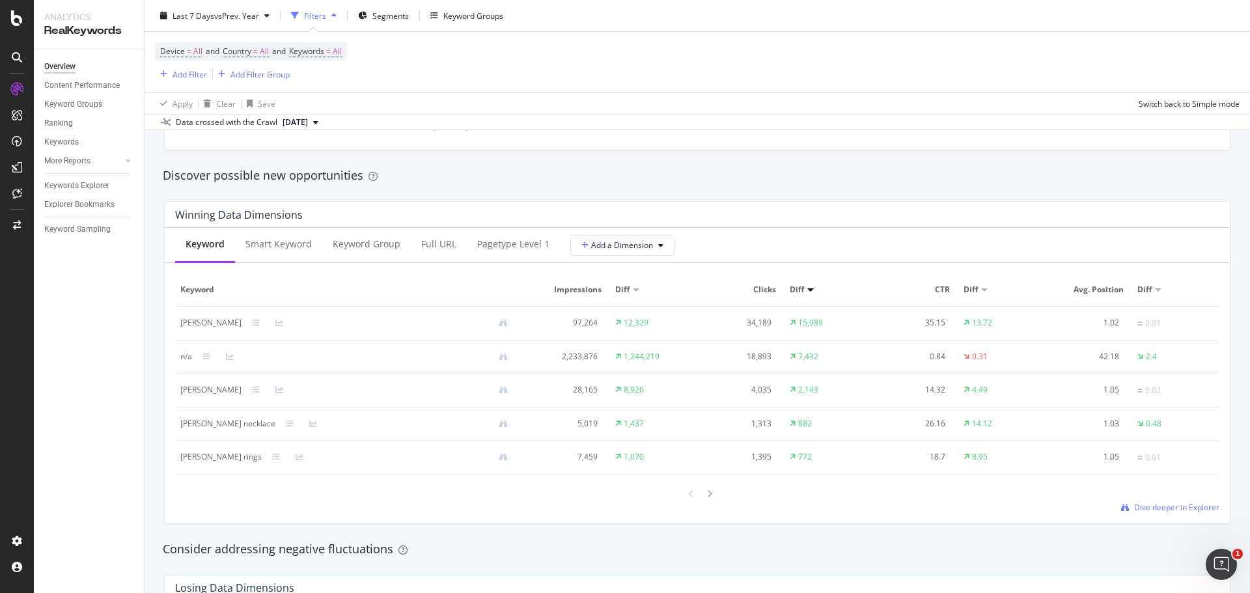
click at [981, 291] on div at bounding box center [984, 289] width 7 height 3
click at [981, 288] on div at bounding box center [984, 289] width 7 height 3
click at [981, 289] on div at bounding box center [984, 289] width 7 height 3
click at [981, 291] on div at bounding box center [984, 289] width 7 height 3
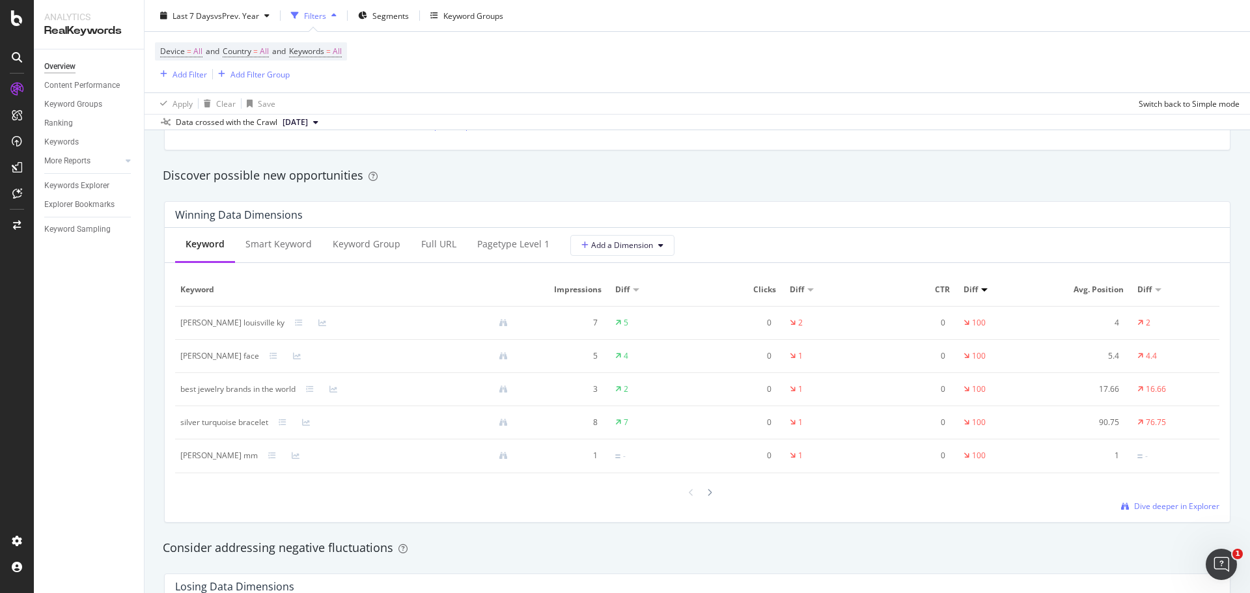
click at [981, 290] on div at bounding box center [984, 289] width 7 height 3
click at [807, 290] on div at bounding box center [810, 289] width 7 height 3
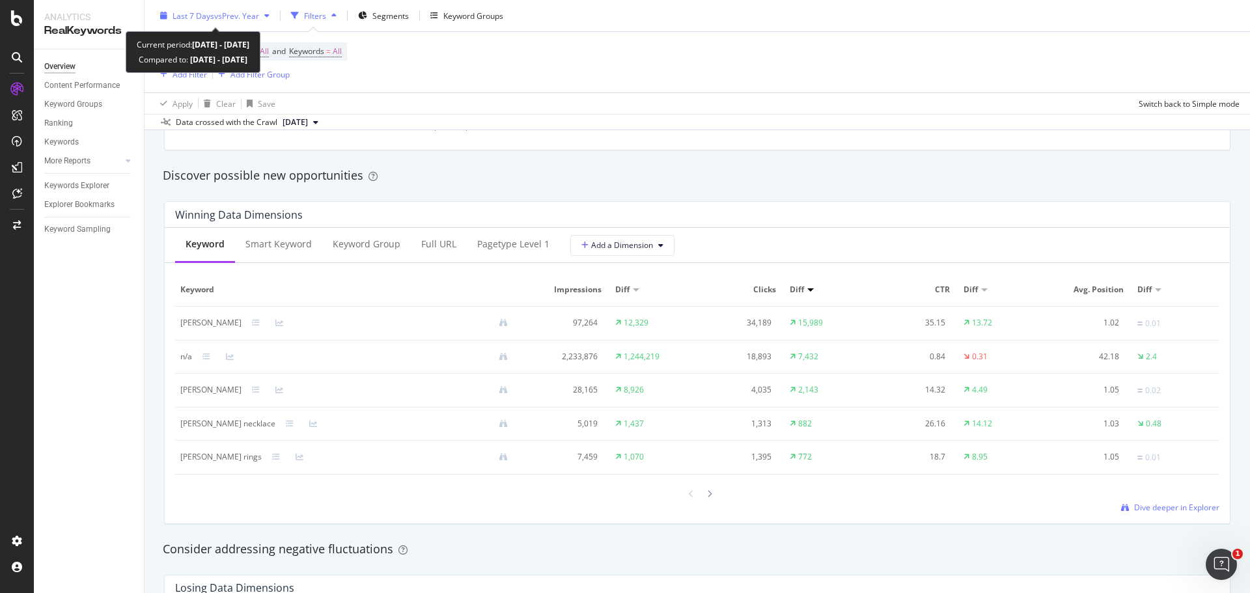
click at [207, 10] on span "Last 7 Days" at bounding box center [194, 15] width 42 height 11
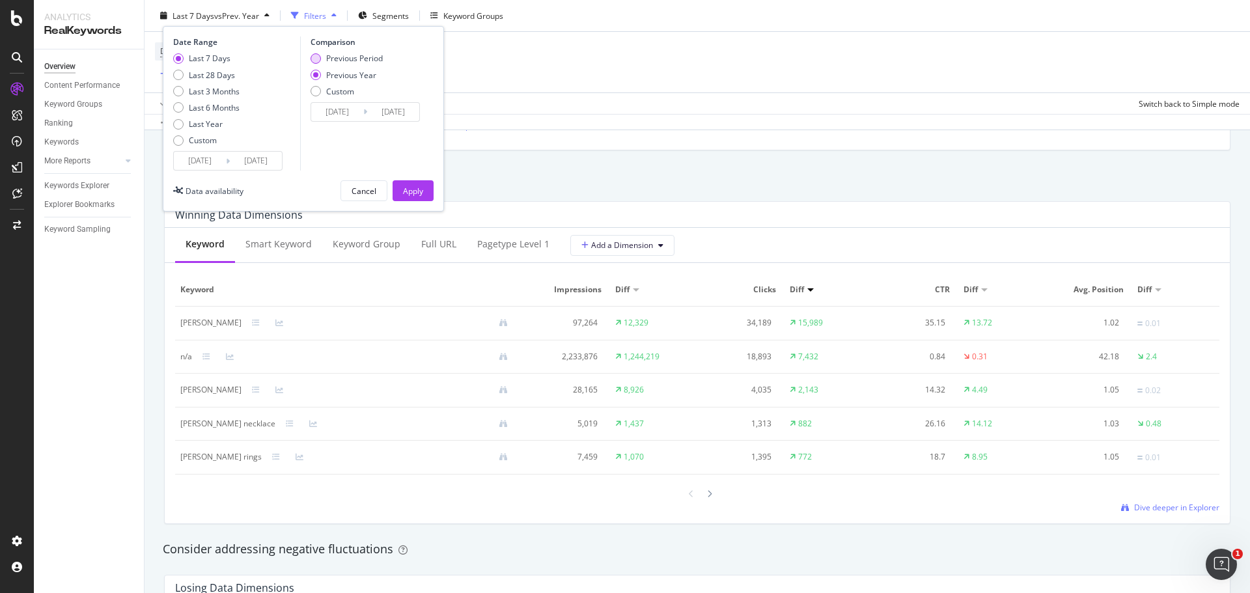
click at [312, 56] on div "Previous Period" at bounding box center [316, 58] width 10 height 10
type input "2025/08/10"
type input "2025/08/16"
click at [403, 188] on div "Apply" at bounding box center [413, 190] width 20 height 11
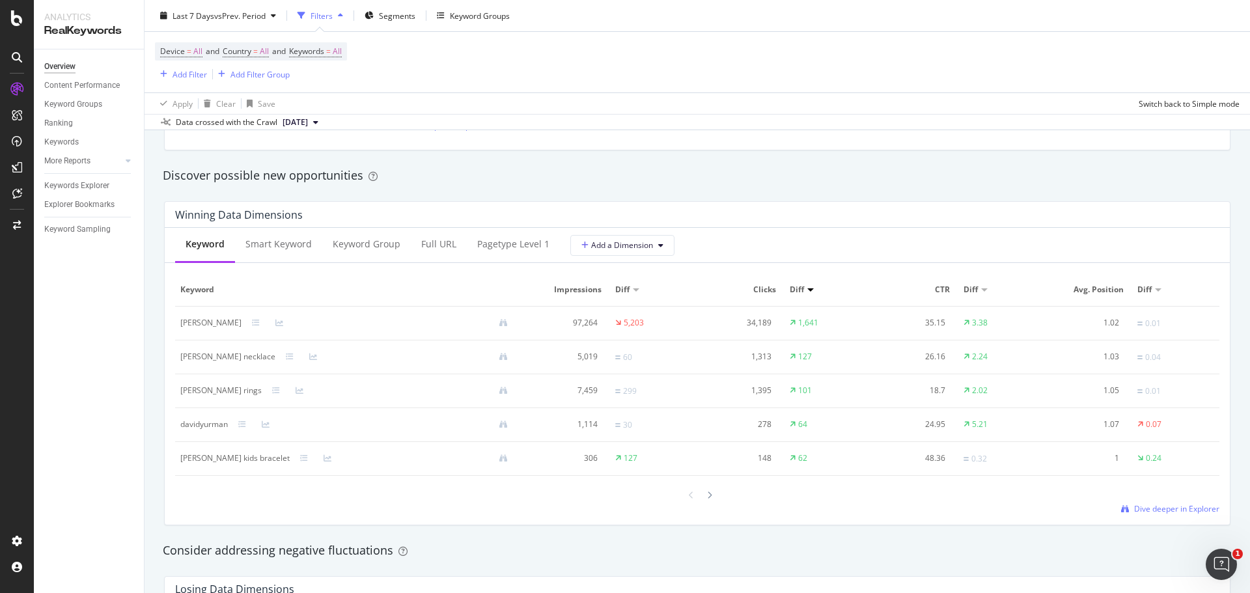
click at [807, 289] on div at bounding box center [810, 289] width 7 height 3
click at [443, 244] on div "Full URL" at bounding box center [438, 244] width 35 height 13
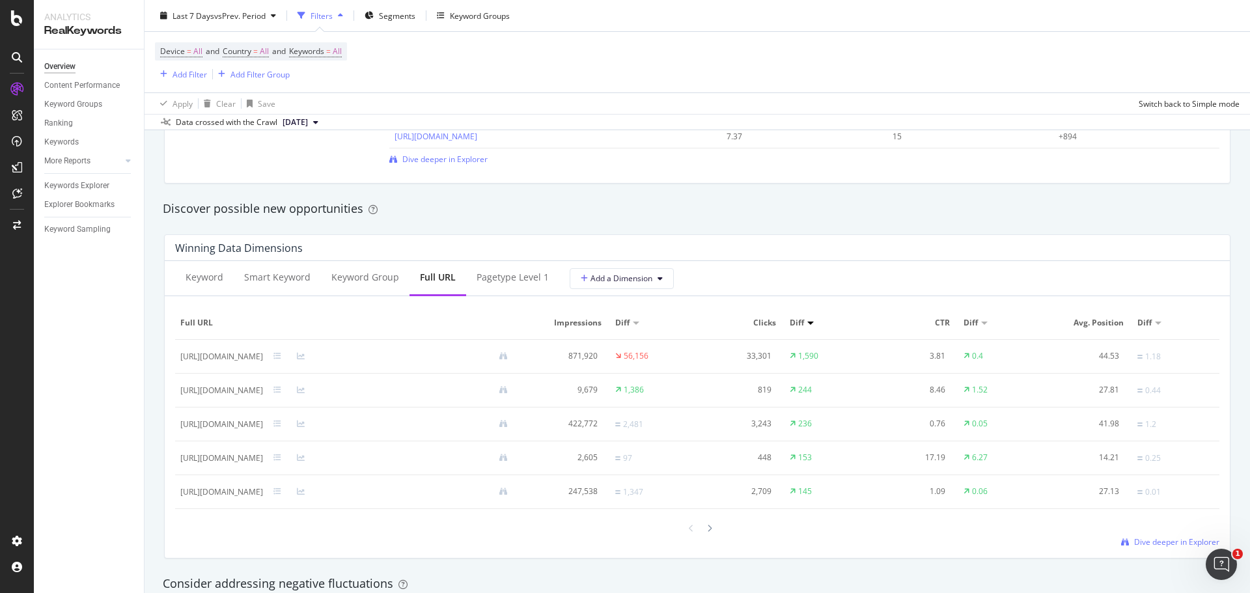
click at [775, 324] on span "Clicks" at bounding box center [739, 323] width 74 height 12
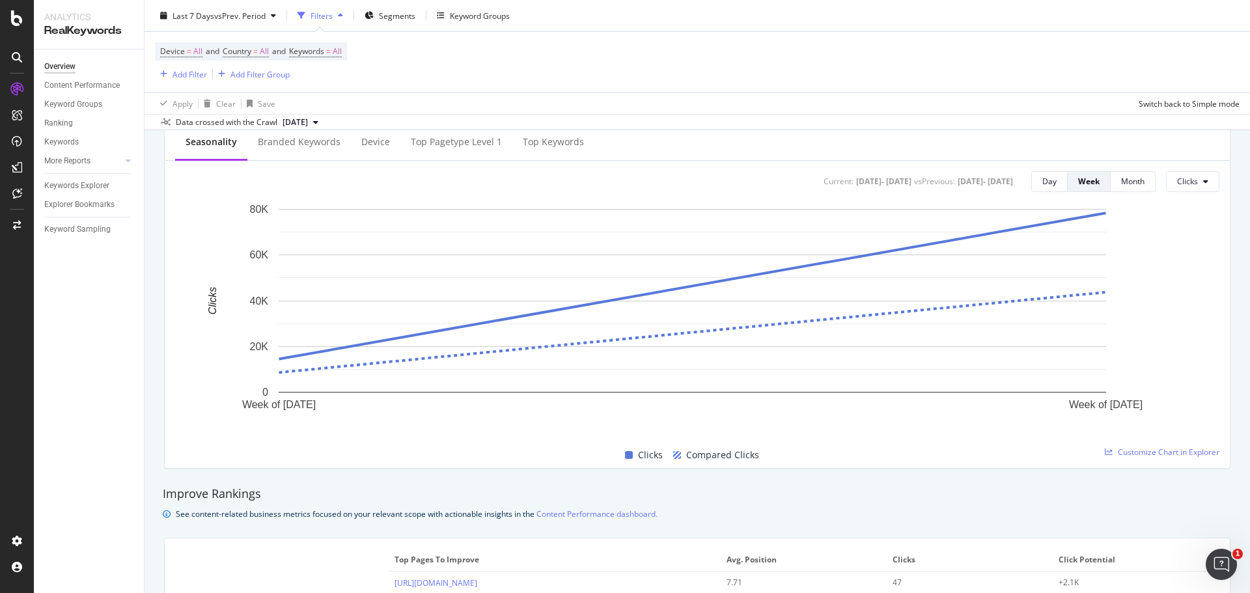
scroll to position [422, 0]
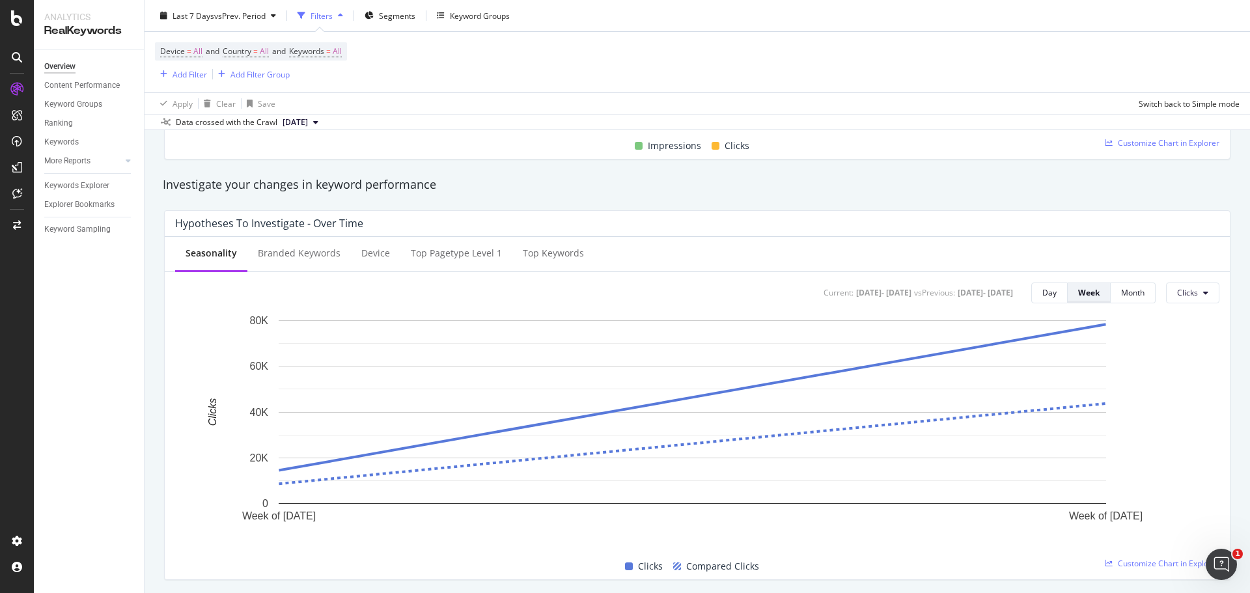
drag, startPoint x: 1052, startPoint y: 292, endPoint x: 1060, endPoint y: 296, distance: 9.0
click at [1057, 296] on div "Day Week Month" at bounding box center [1093, 293] width 124 height 21
click at [1051, 293] on button "Day" at bounding box center [1049, 293] width 36 height 21
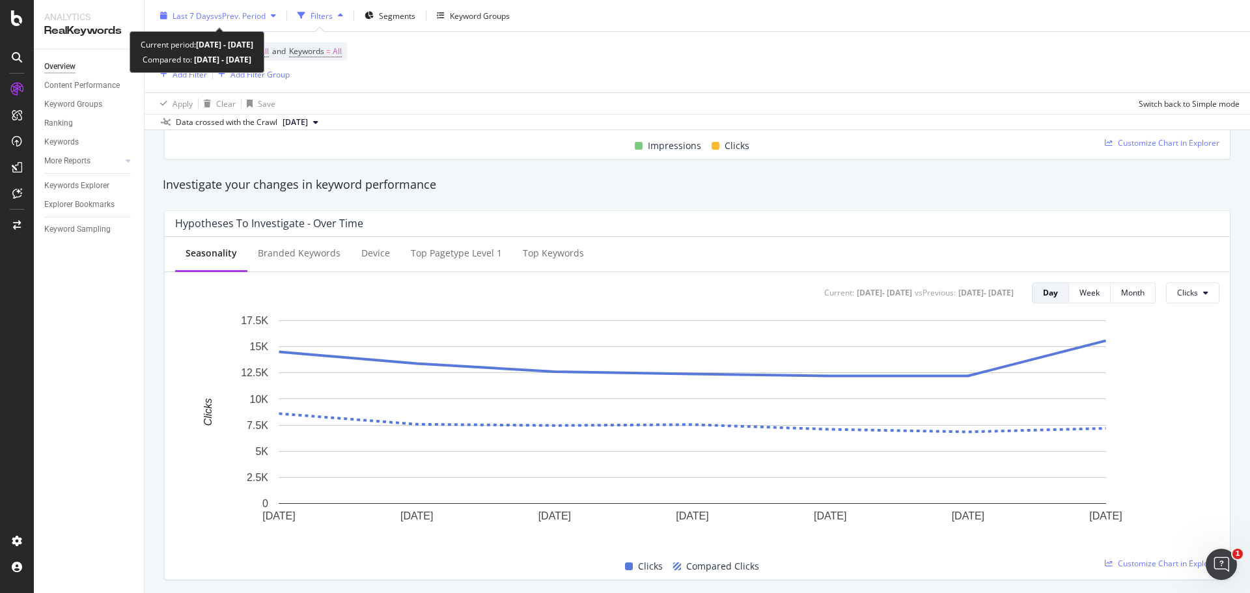
click at [240, 16] on span "vs Prev. Period" at bounding box center [239, 15] width 51 height 11
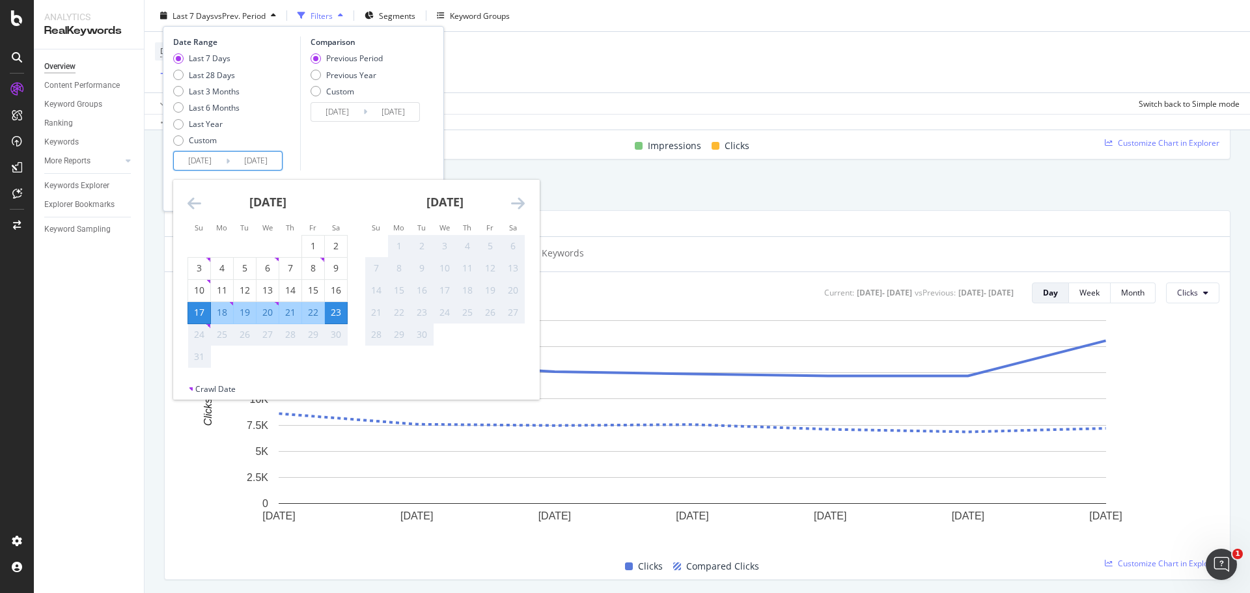
click at [260, 157] on input "2025/08/23" at bounding box center [256, 161] width 52 height 18
click at [355, 105] on input "2025/08/10" at bounding box center [337, 112] width 52 height 18
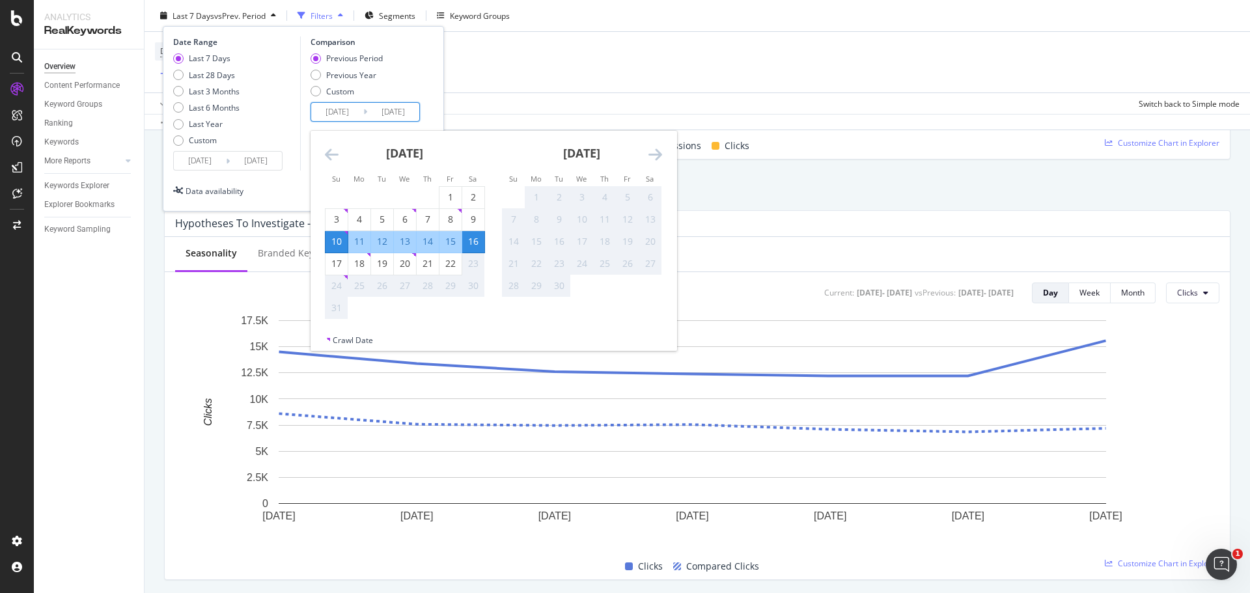
click at [661, 101] on div "Apply Clear Save Switch back to Simple mode" at bounding box center [697, 102] width 1105 height 21
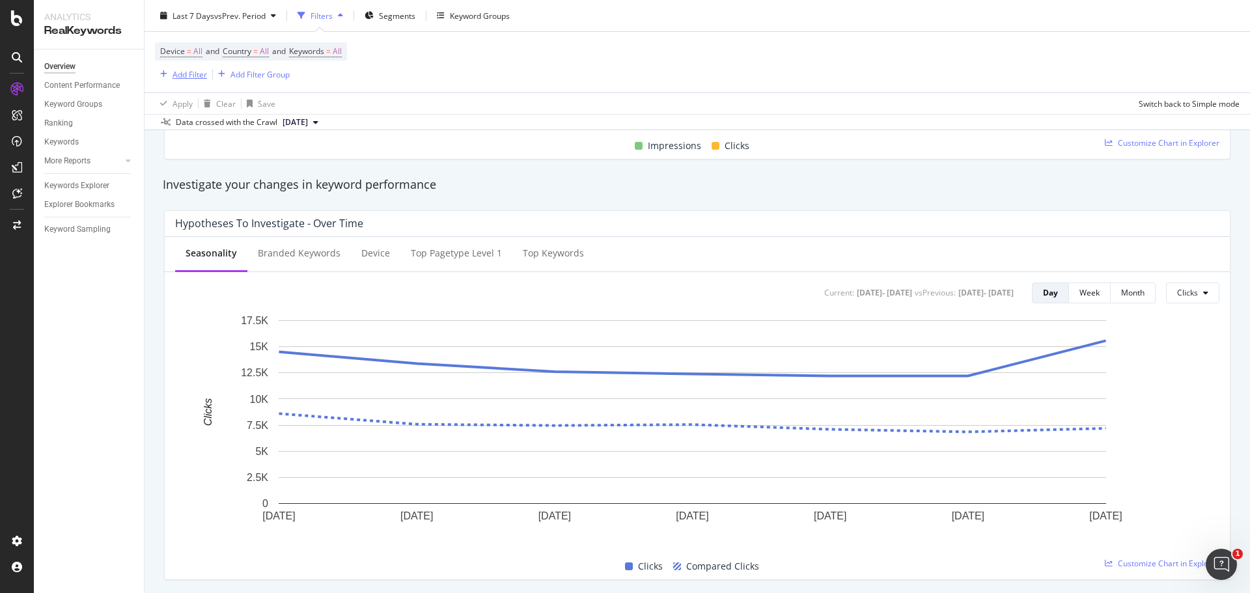
click at [169, 73] on div "button" at bounding box center [164, 74] width 18 height 8
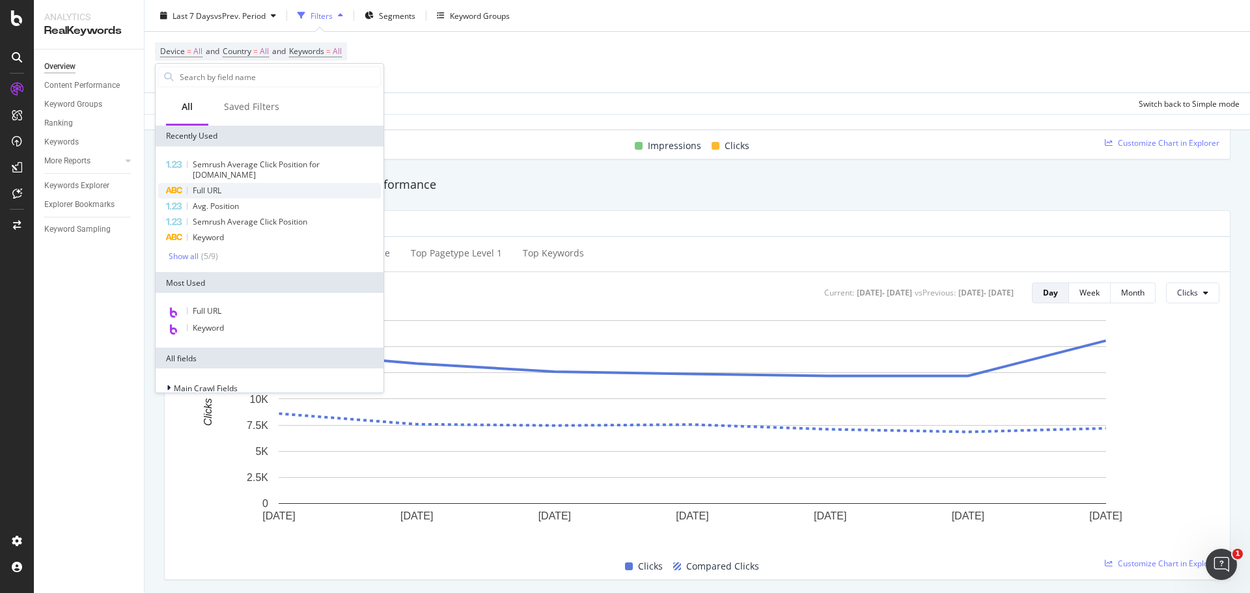
click at [228, 193] on div "Full URL" at bounding box center [269, 191] width 223 height 16
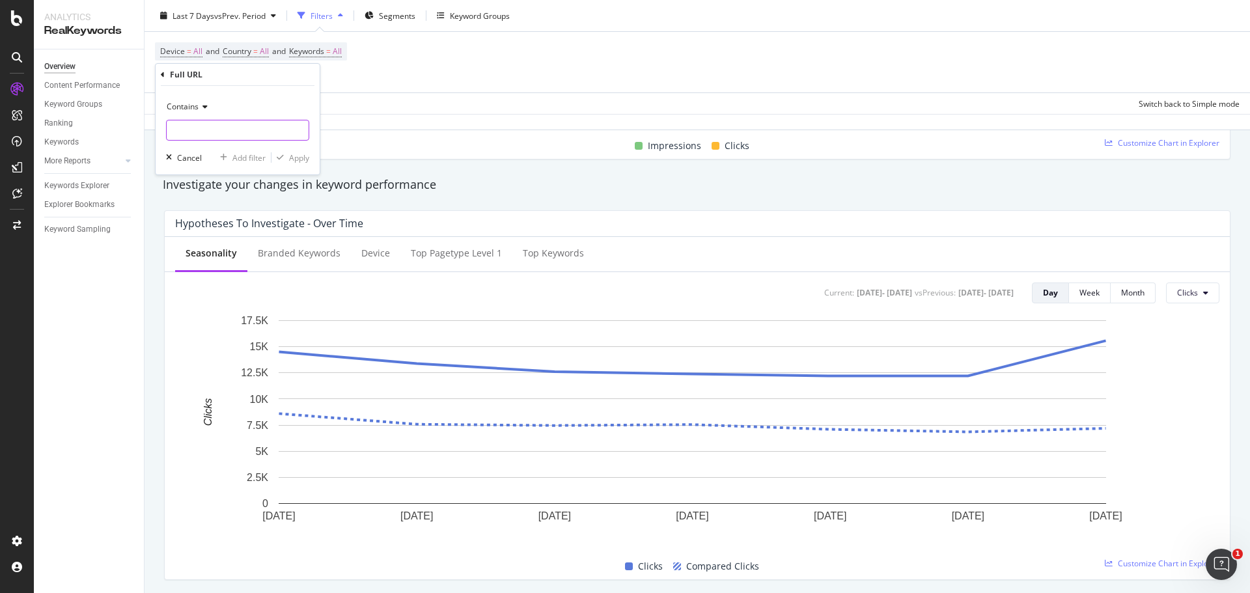
click at [205, 139] on input "text" at bounding box center [238, 130] width 142 height 21
type input "vogue"
click at [300, 161] on div "Apply" at bounding box center [299, 157] width 20 height 11
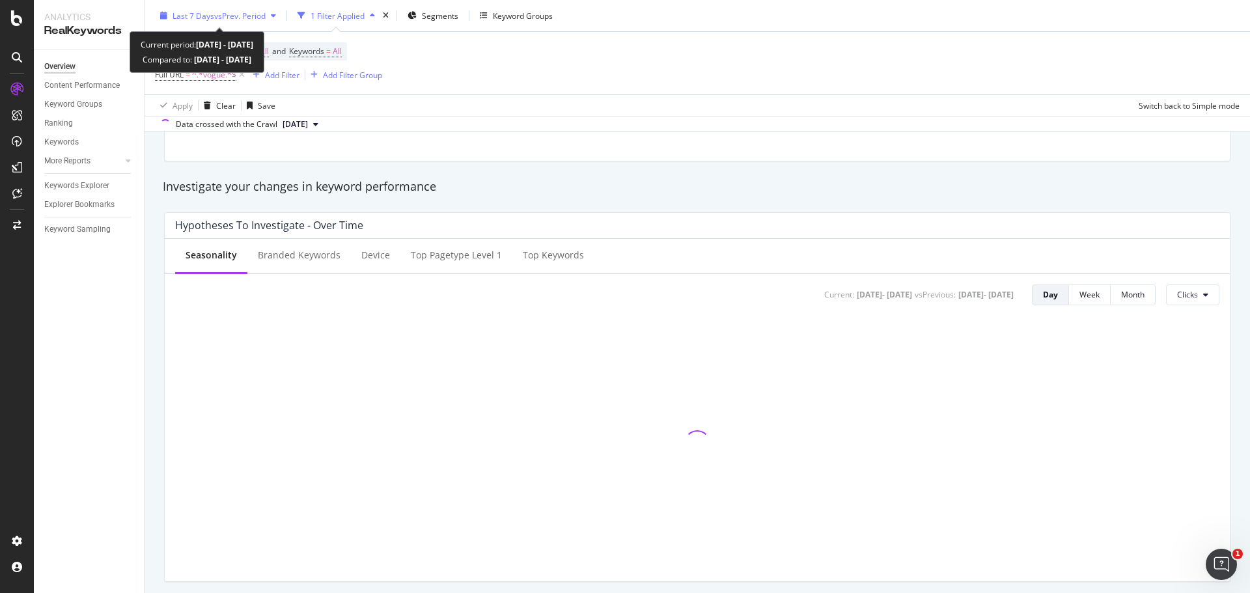
scroll to position [424, 0]
click at [223, 21] on div "Last 7 Days vs Prev. Period" at bounding box center [218, 16] width 126 height 20
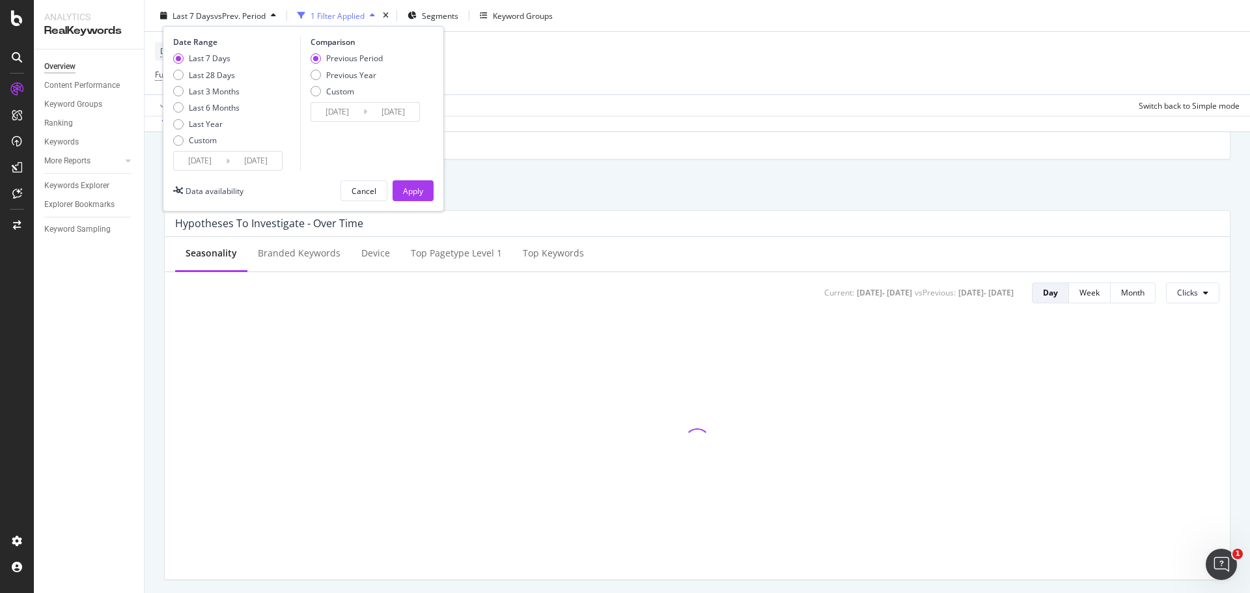
click at [197, 153] on input "2025/08/17" at bounding box center [200, 161] width 52 height 18
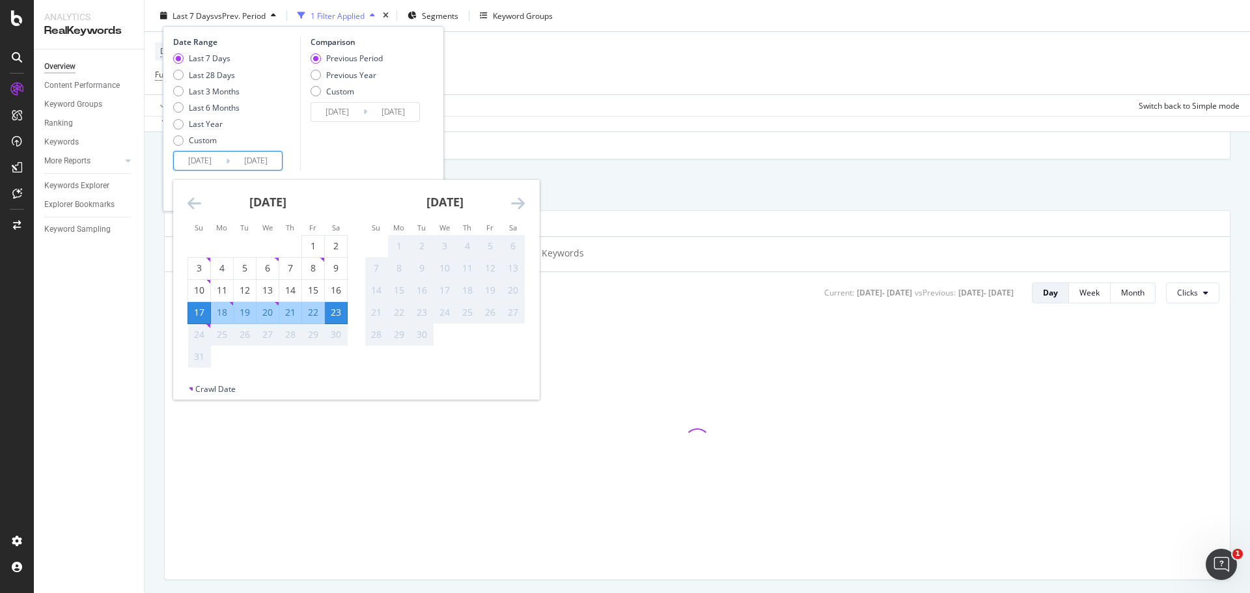
click at [199, 202] on icon "Move backward to switch to the previous month." at bounding box center [194, 203] width 14 height 16
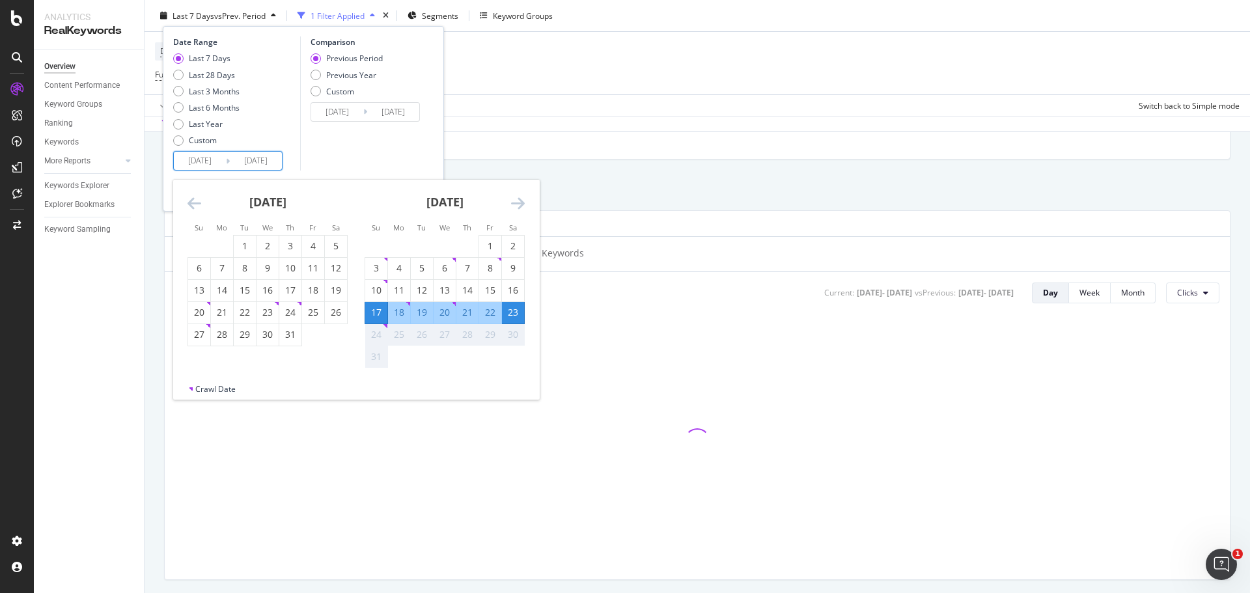
click at [198, 202] on icon "Move backward to switch to the previous month." at bounding box center [194, 203] width 14 height 16
click at [224, 292] on div "16" at bounding box center [222, 290] width 22 height 13
type input "2025/06/16"
type input "2025/04/08"
type input "2025/06/15"
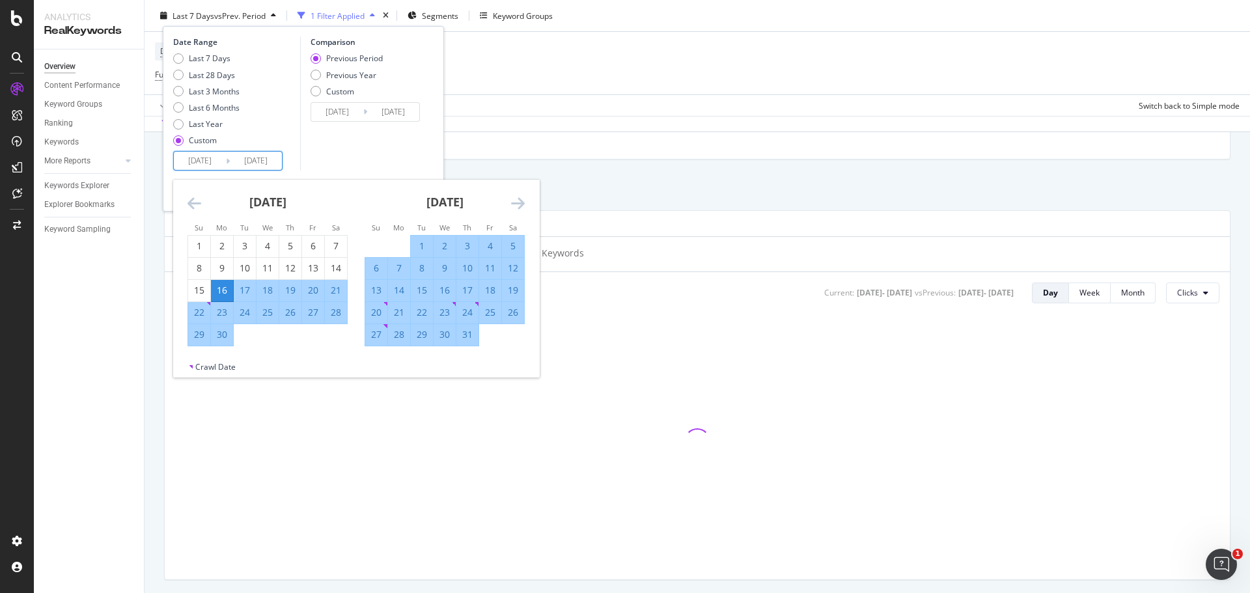
click at [516, 200] on icon "Move forward to switch to the next month." at bounding box center [518, 203] width 14 height 16
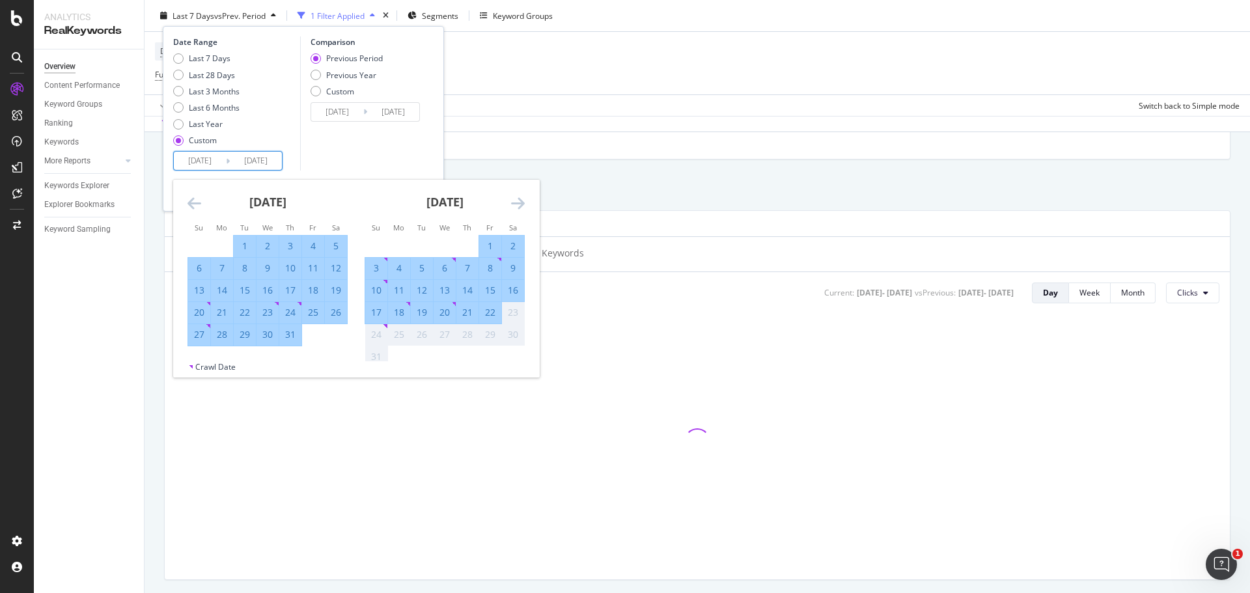
click at [488, 288] on div "15" at bounding box center [490, 290] width 22 height 13
type input "2025/08/15"
type input "2025/04/16"
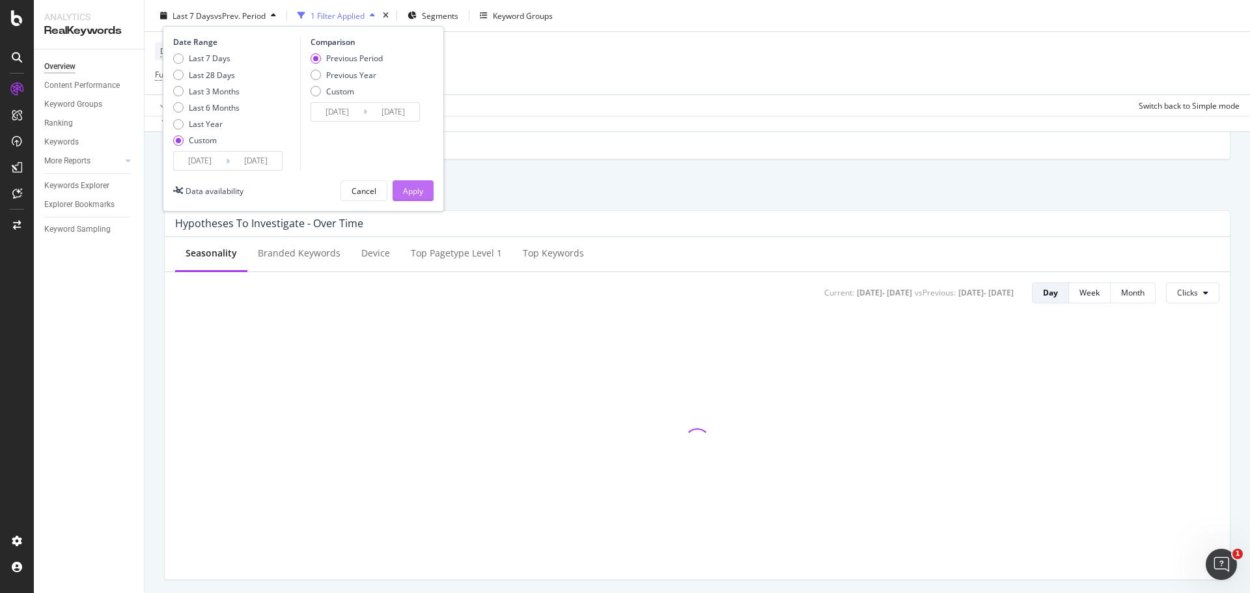
click at [415, 189] on div "Apply" at bounding box center [413, 190] width 20 height 11
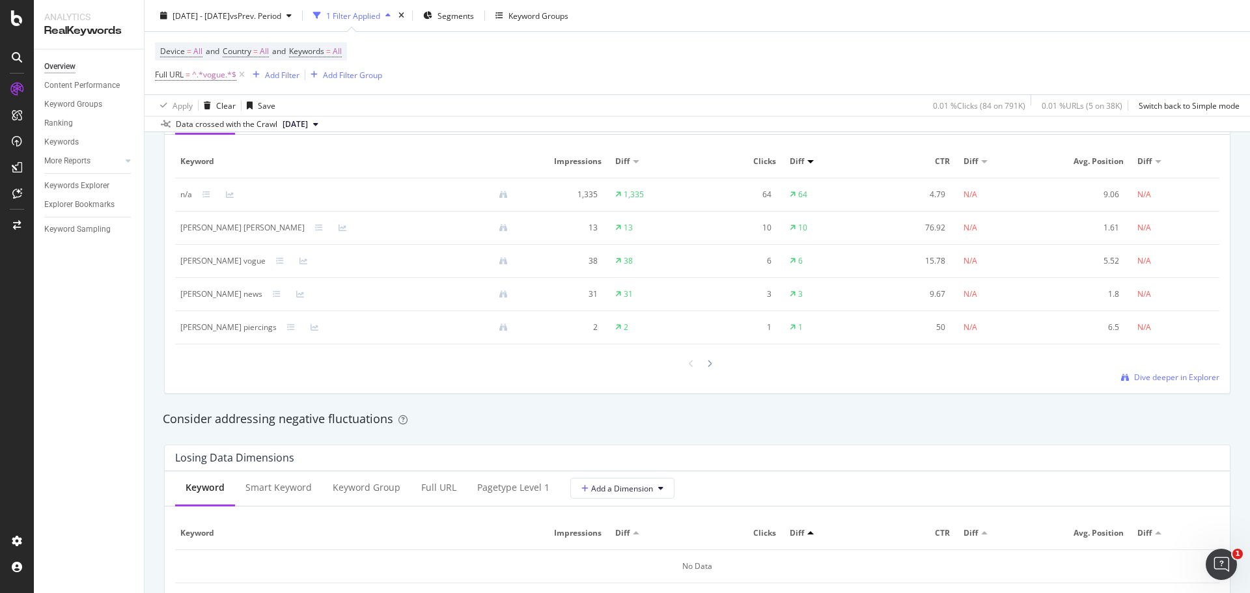
scroll to position [1042, 0]
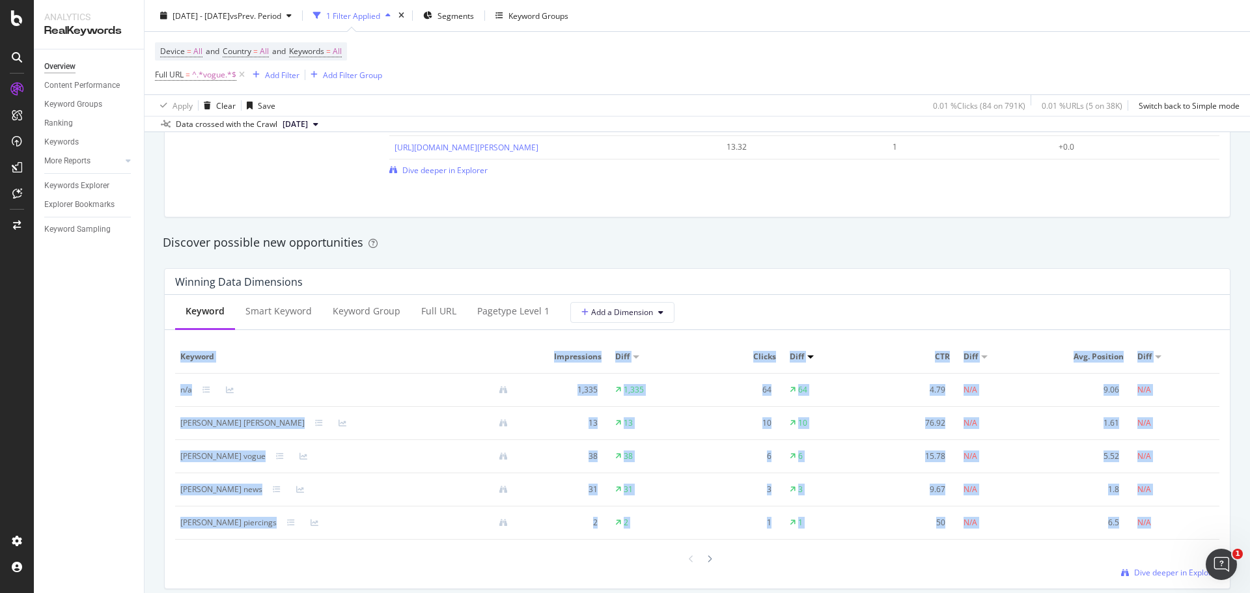
drag, startPoint x: 187, startPoint y: 356, endPoint x: 1152, endPoint y: 525, distance: 979.3
click at [1152, 525] on table "Keyword Impressions Diff Clicks Diff CTR Diff Avg. Position Diff n/a 1,335 1,33…" at bounding box center [697, 439] width 1044 height 199
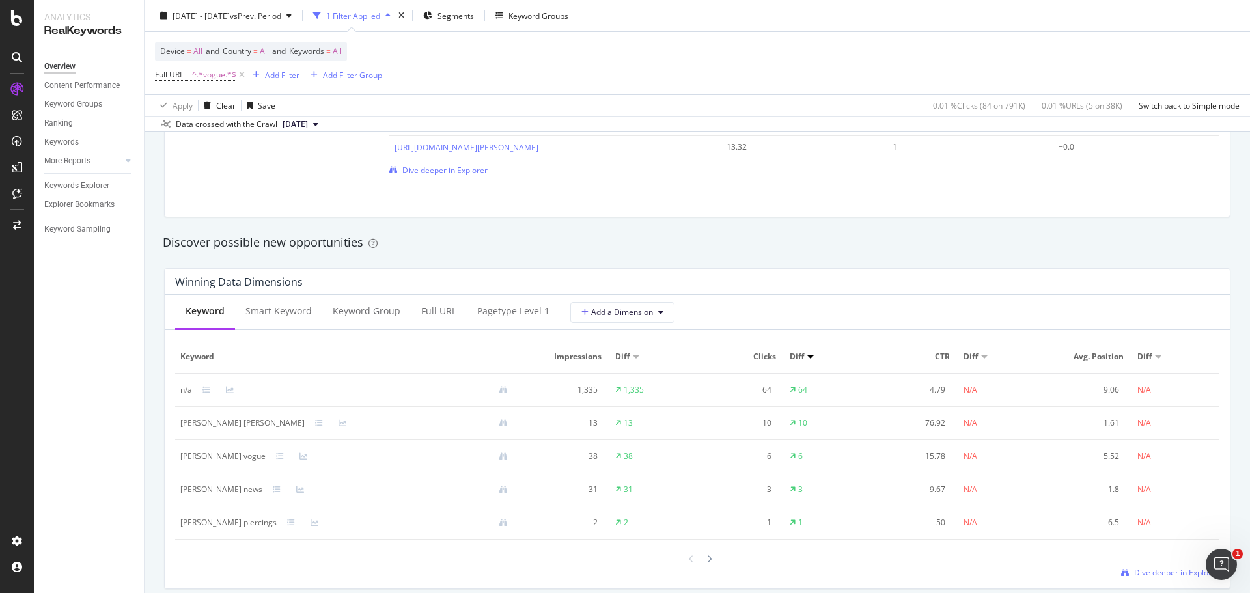
click at [1028, 234] on div "Discover possible new opportunities" at bounding box center [697, 243] width 1082 height 30
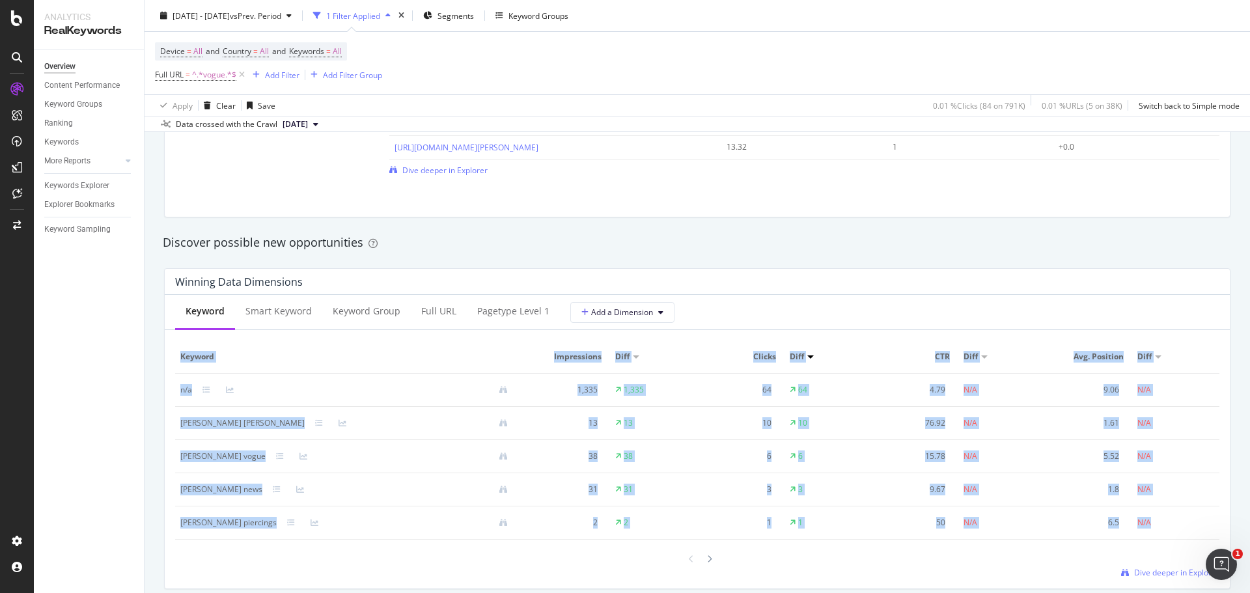
drag, startPoint x: 182, startPoint y: 357, endPoint x: 1176, endPoint y: 538, distance: 1010.3
click at [1176, 538] on table "Keyword Impressions Diff Clicks Diff CTR Diff Avg. Position Diff n/a 1,335 1,33…" at bounding box center [697, 439] width 1044 height 199
copy table "Keyword Impressions Diff Clicks Diff CTR Diff Avg. Position Diff n/a 1,335 1,33…"
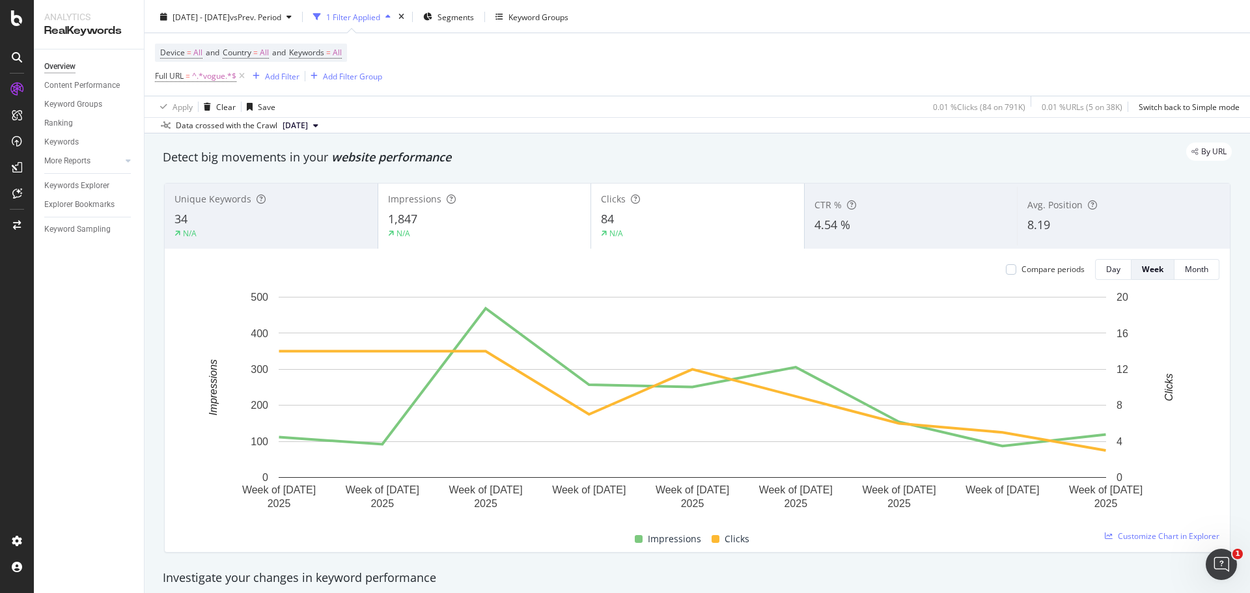
scroll to position [0, 0]
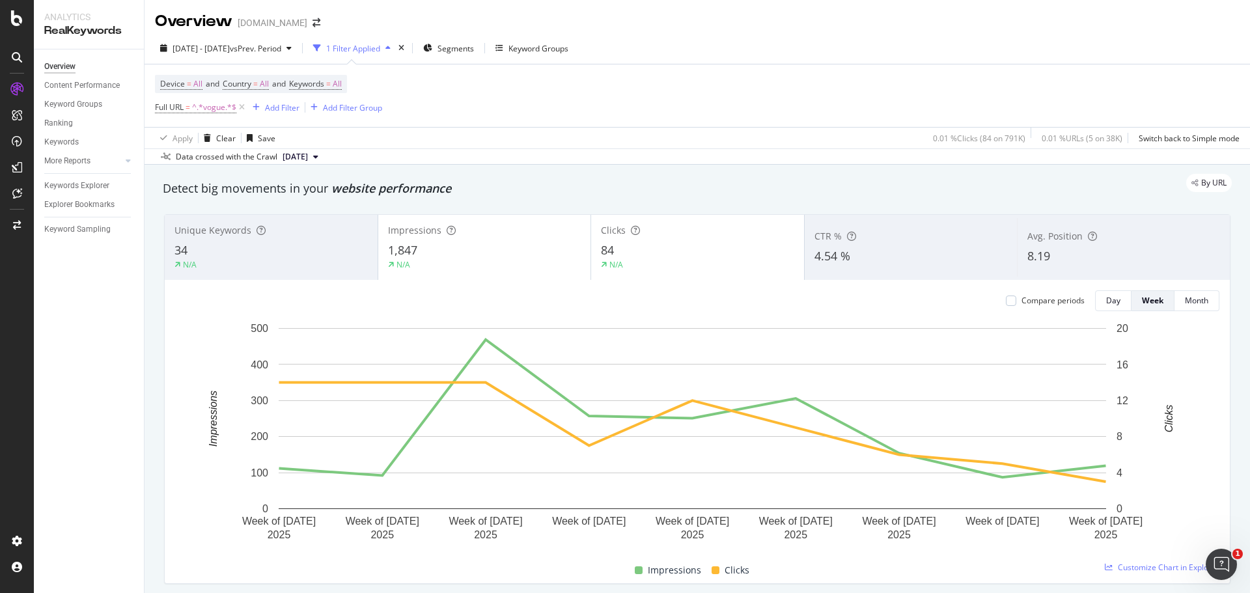
click at [625, 163] on div "Data crossed with the Crawl 2025 Aug. 11th" at bounding box center [697, 156] width 1105 height 16
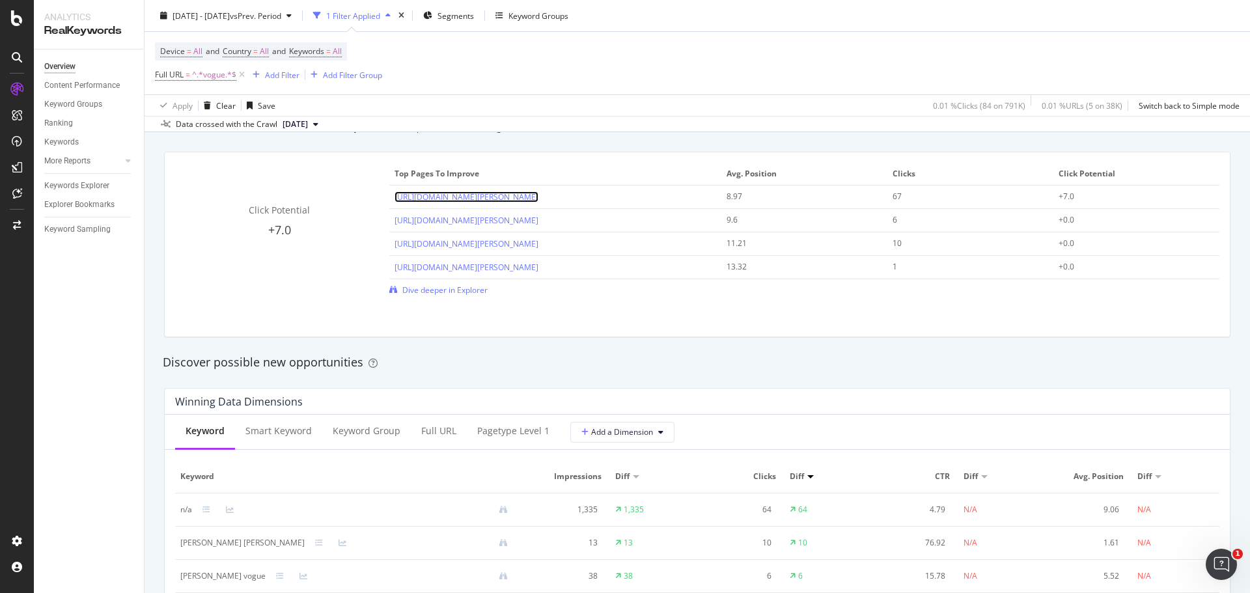
scroll to position [1107, 0]
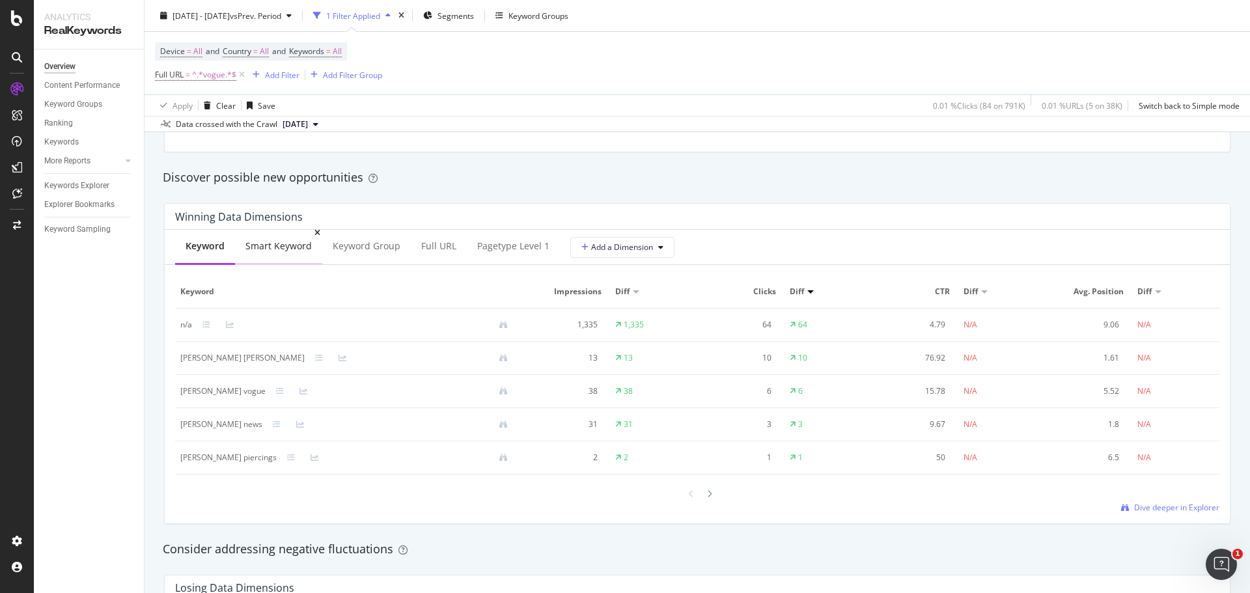
click at [296, 242] on div "Smart Keyword" at bounding box center [278, 246] width 66 height 13
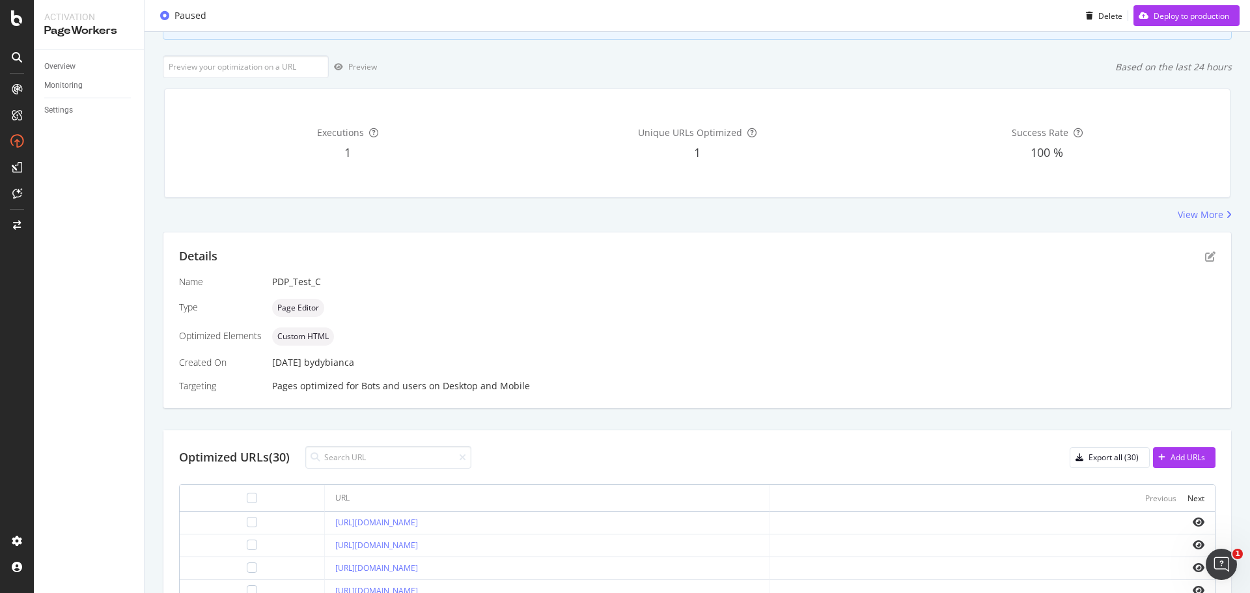
scroll to position [195, 0]
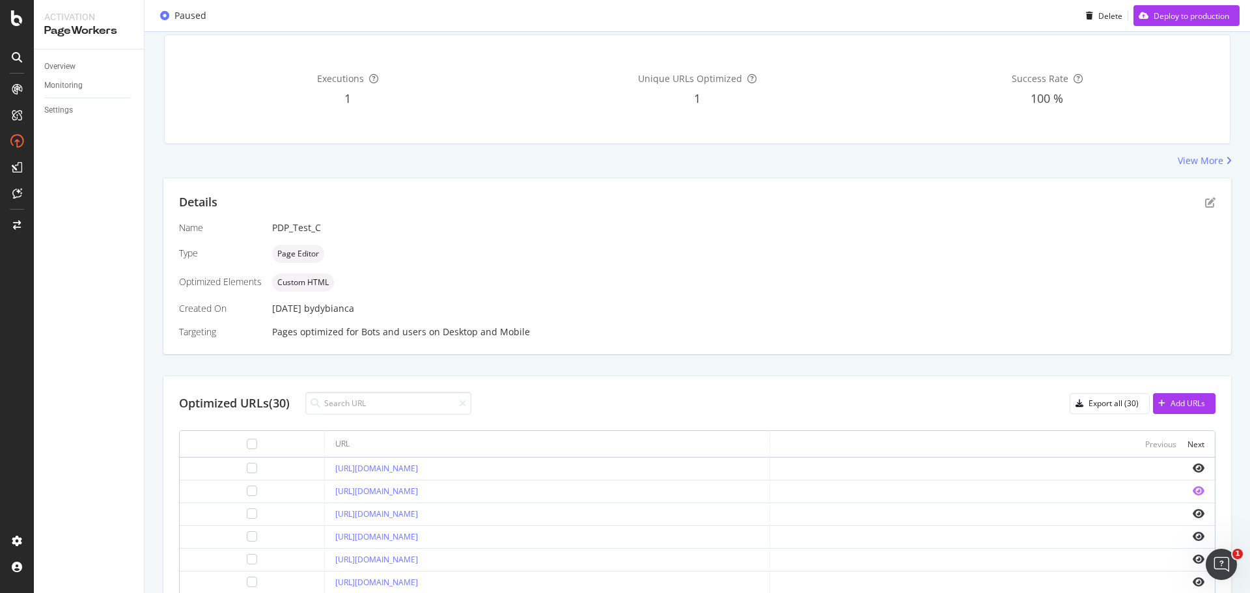
click at [1193, 491] on icon "eye" at bounding box center [1199, 491] width 12 height 10
